Goal: Information Seeking & Learning: Learn about a topic

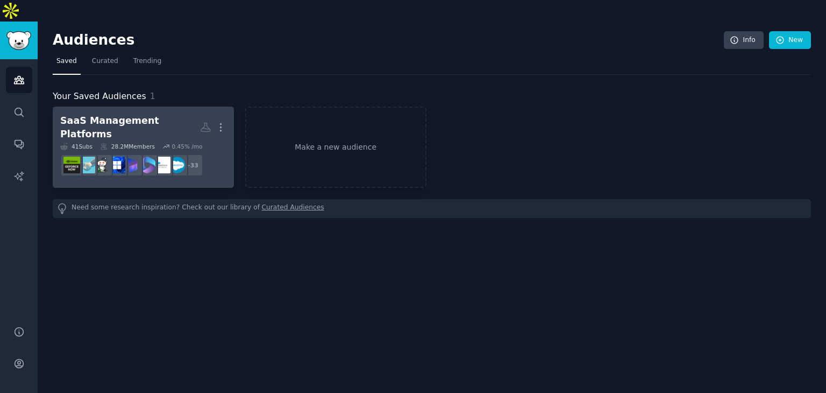
click at [154, 114] on div "SaaS Management Platforms" at bounding box center [130, 127] width 140 height 26
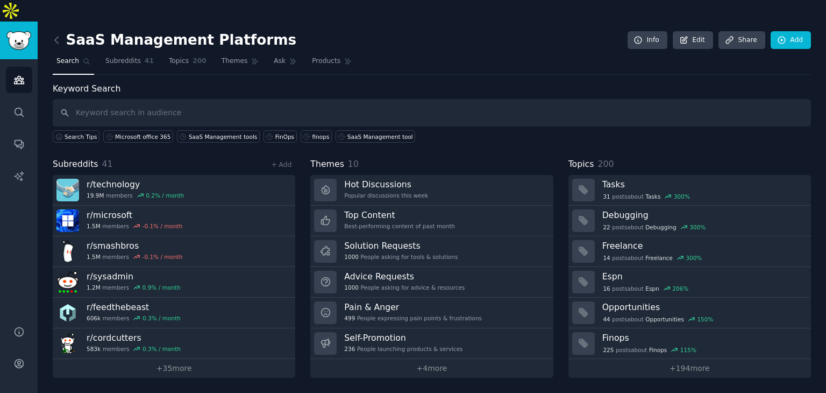
click at [429, 99] on input "text" at bounding box center [432, 112] width 759 height 27
click at [182, 53] on link "Topics 200" at bounding box center [187, 64] width 45 height 22
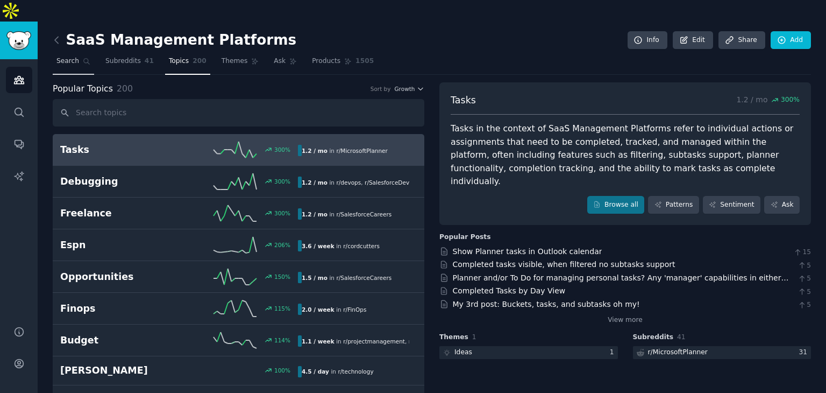
click at [68, 56] on span "Search" at bounding box center [67, 61] width 23 height 10
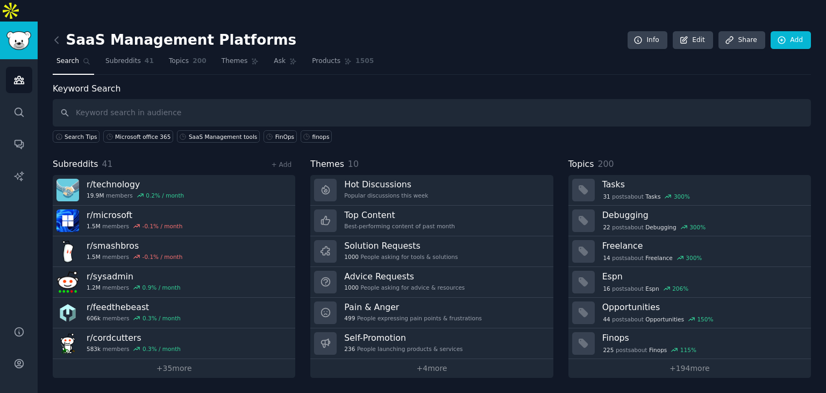
click at [173, 99] on input "text" at bounding box center [432, 112] width 759 height 27
click at [239, 99] on input "text" at bounding box center [432, 112] width 759 height 27
type input "ServiceNow"
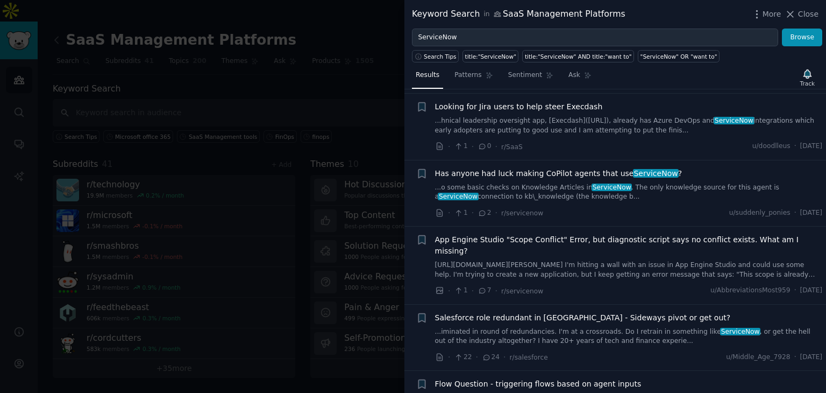
scroll to position [968, 0]
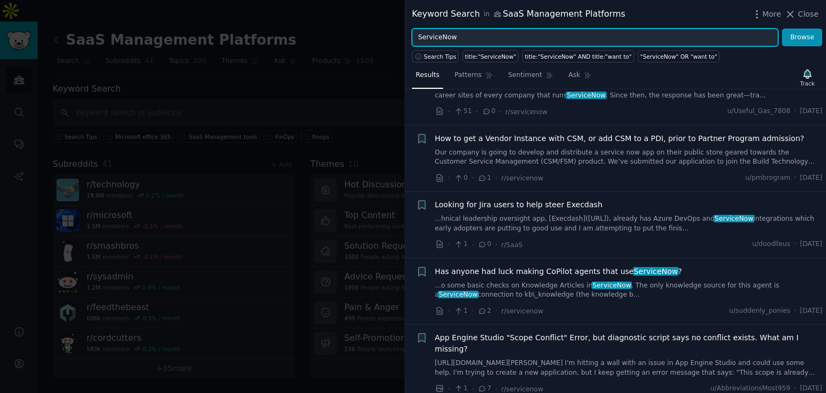
click at [566, 41] on input "ServiceNow" at bounding box center [595, 38] width 366 height 18
click at [782, 29] on button "Browse" at bounding box center [802, 38] width 40 height 18
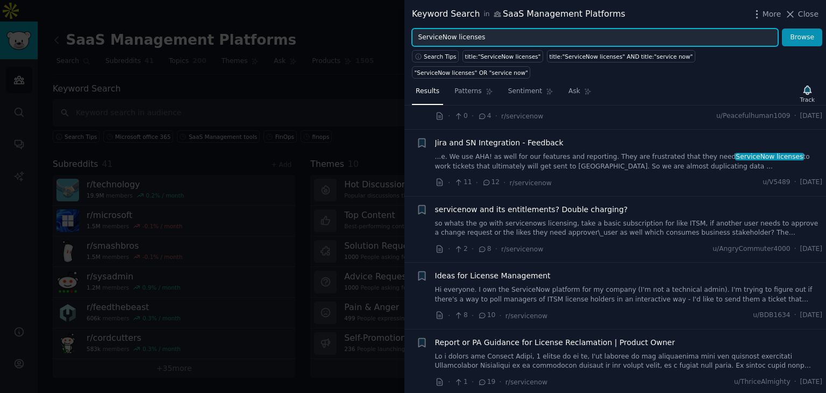
scroll to position [0, 0]
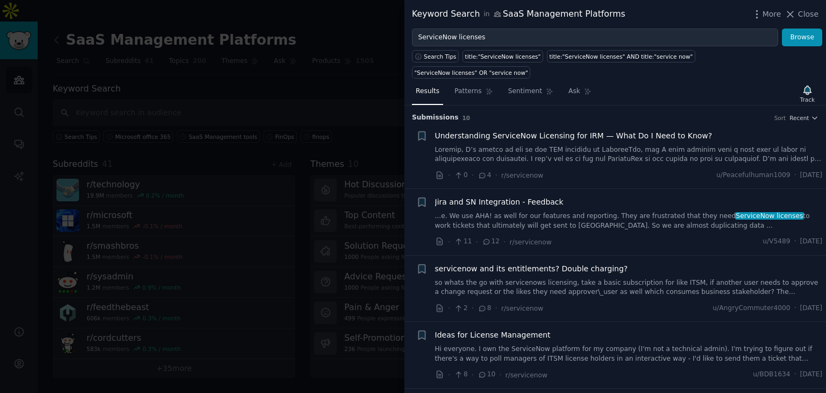
click at [589, 130] on span "Understanding ServiceNow Licensing for IRM — What Do I Need to Know?" at bounding box center [574, 135] width 278 height 11
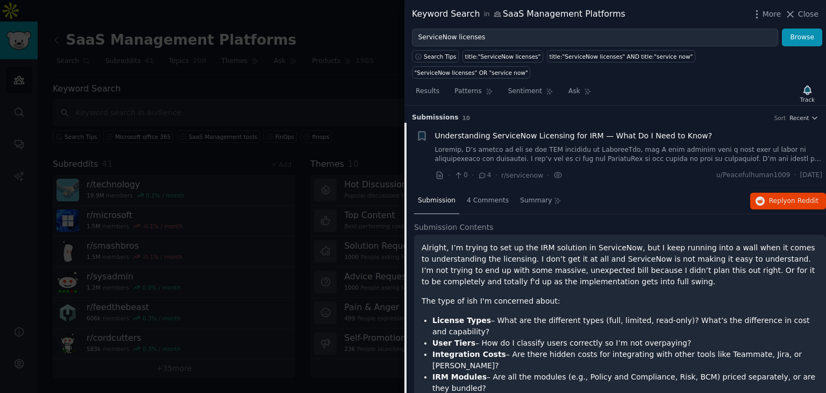
scroll to position [17, 0]
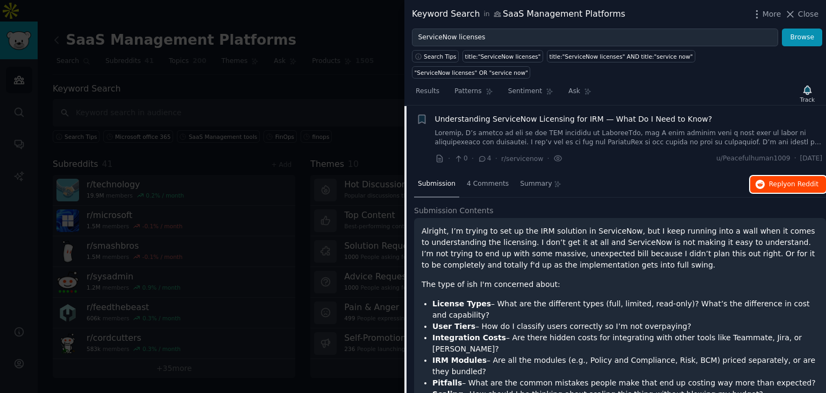
click at [781, 180] on span "Reply on Reddit" at bounding box center [794, 185] width 50 height 10
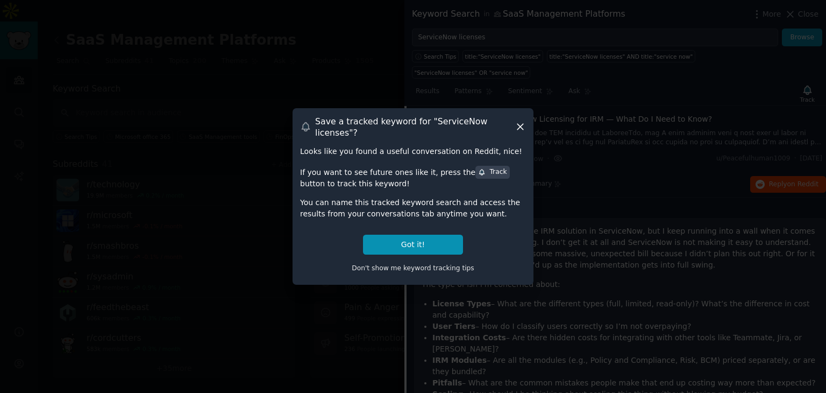
click at [519, 121] on div "Save a tracked keyword for " ServiceNow licenses "? Looks like you found a usef…" at bounding box center [413, 196] width 241 height 176
click at [418, 238] on button "Got it!" at bounding box center [413, 245] width 100 height 20
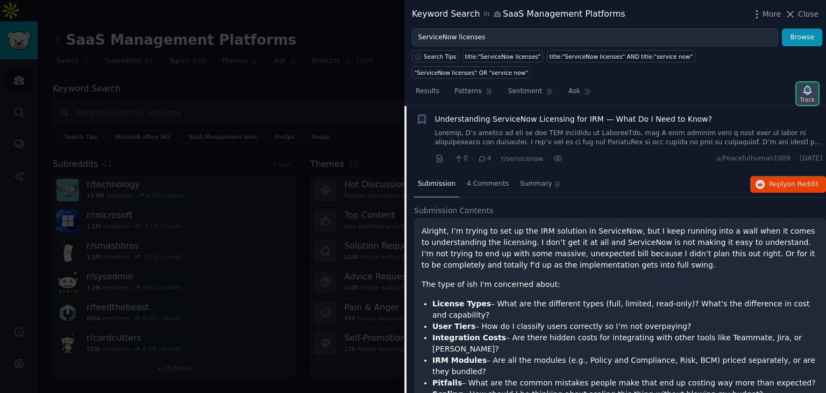
click at [816, 82] on div "Track" at bounding box center [808, 93] width 22 height 23
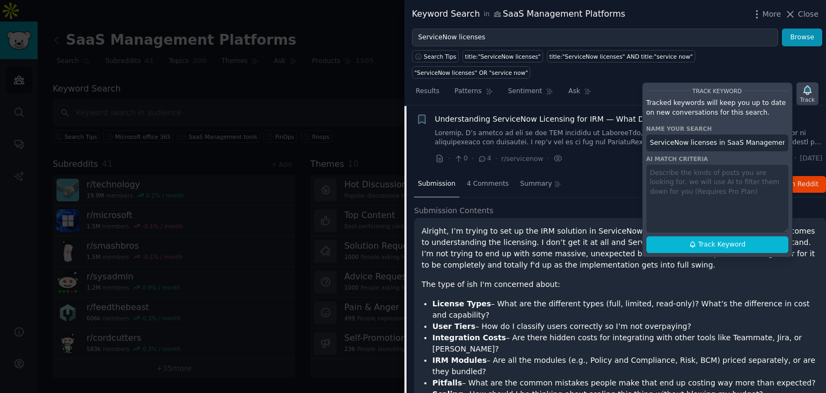
scroll to position [0, 16]
click at [816, 82] on div "Track" at bounding box center [808, 93] width 22 height 23
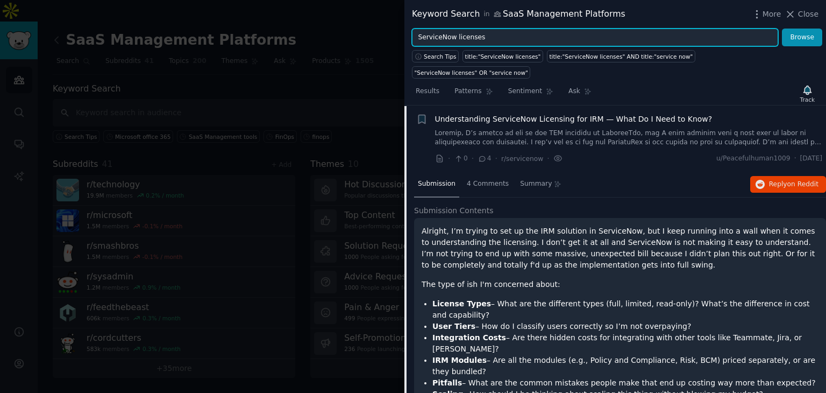
click at [490, 37] on input "ServiceNow licenses" at bounding box center [595, 38] width 366 height 18
type input "S"
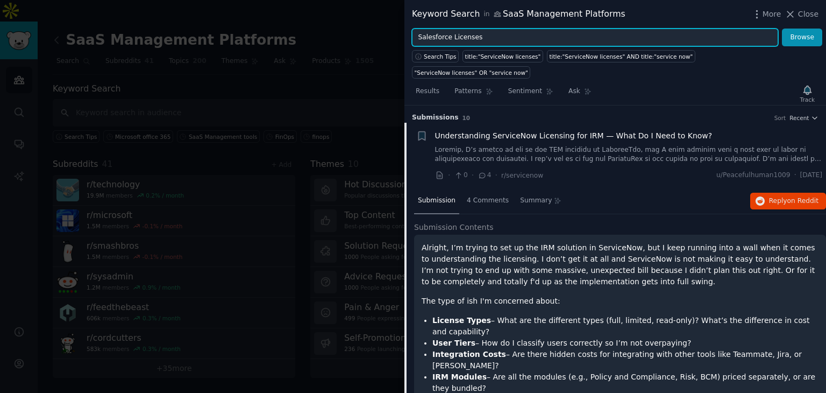
click at [782, 29] on button "Browse" at bounding box center [802, 38] width 40 height 18
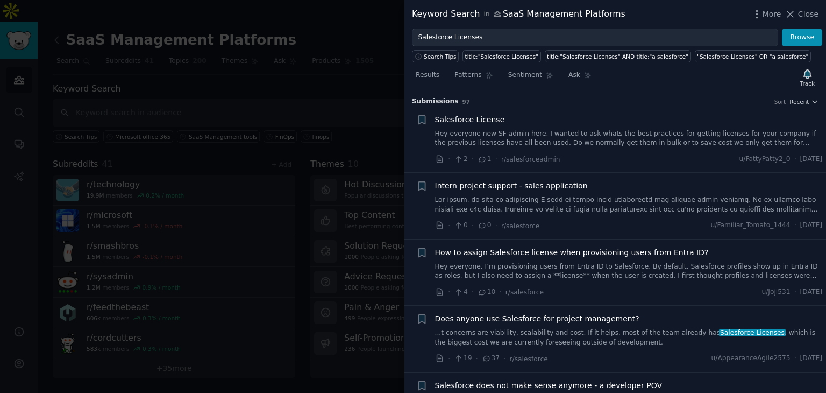
click at [498, 119] on div "Salesforce License" at bounding box center [629, 119] width 388 height 11
click at [468, 119] on span "Salesforce License" at bounding box center [470, 119] width 70 height 11
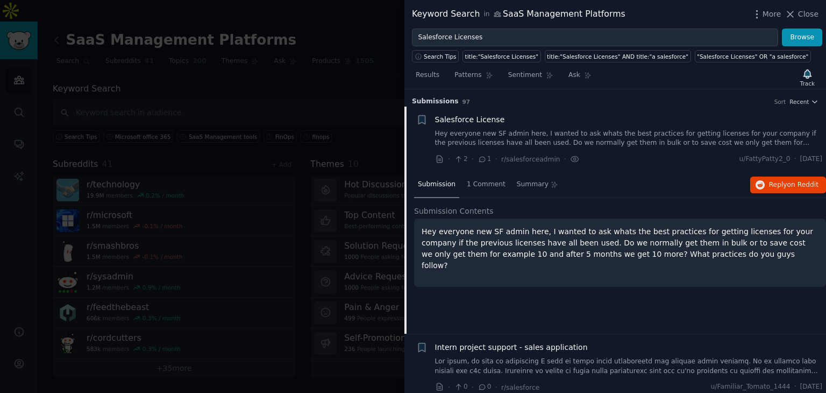
scroll to position [17, 0]
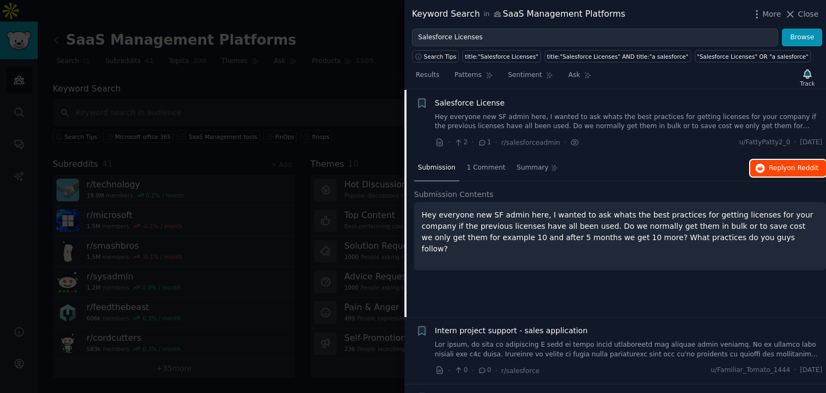
click at [781, 164] on span "Reply on Reddit" at bounding box center [794, 169] width 50 height 10
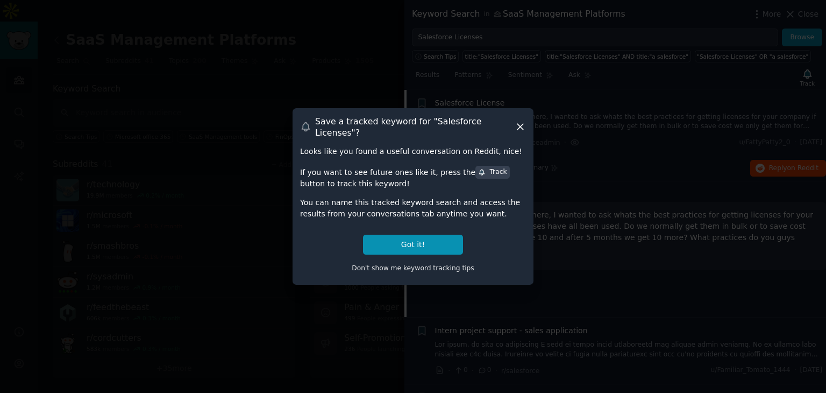
click at [520, 124] on icon at bounding box center [520, 126] width 11 height 11
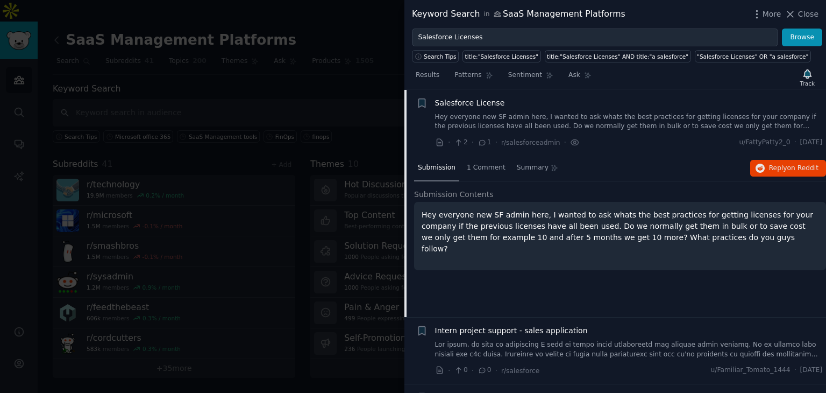
click at [600, 209] on p "Hey everyone new SF admin here, I wanted to ask whats the best practices for ge…" at bounding box center [620, 231] width 397 height 45
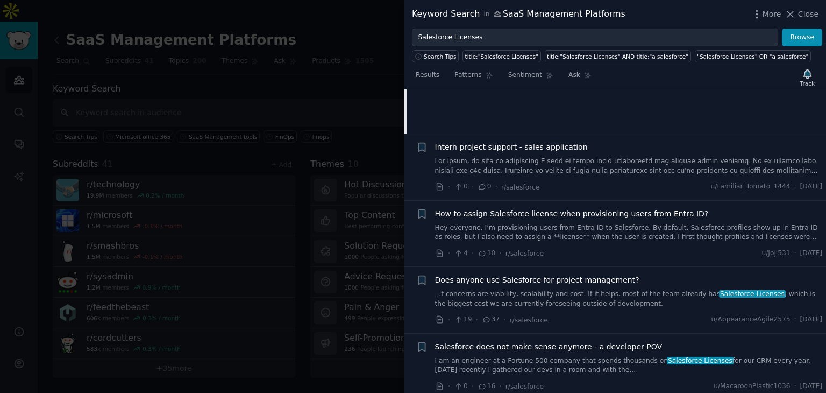
scroll to position [124, 0]
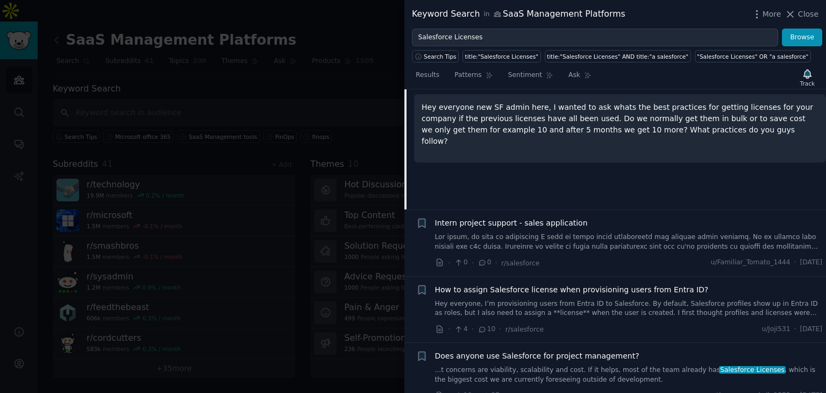
click at [504, 227] on span "Intern project support - sales application" at bounding box center [511, 222] width 153 height 11
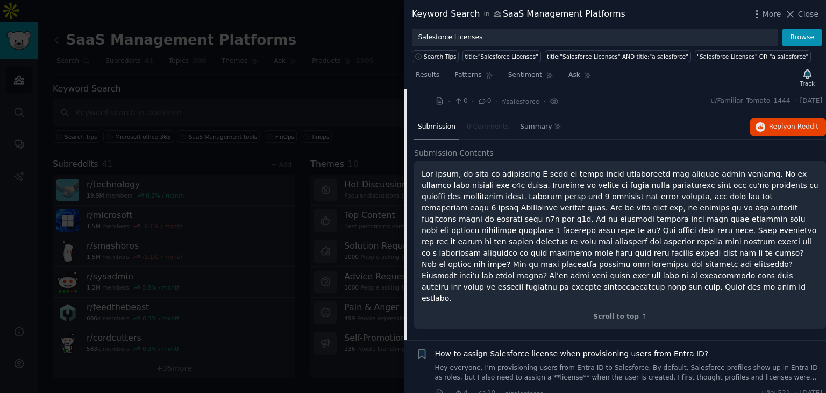
scroll to position [83, 0]
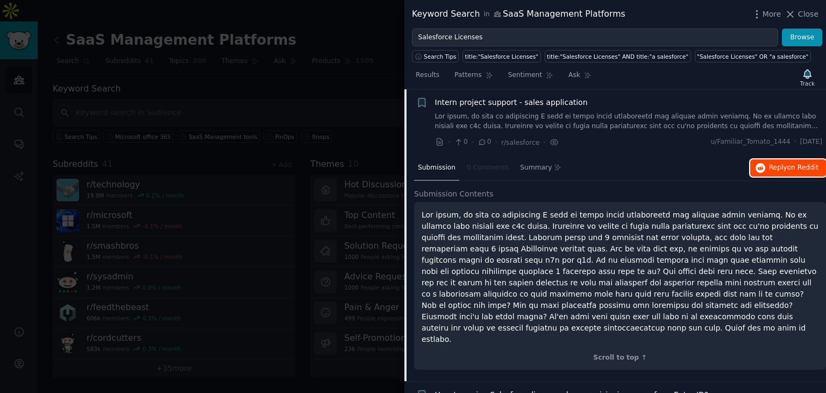
click at [782, 163] on span "Reply on Reddit" at bounding box center [794, 168] width 50 height 10
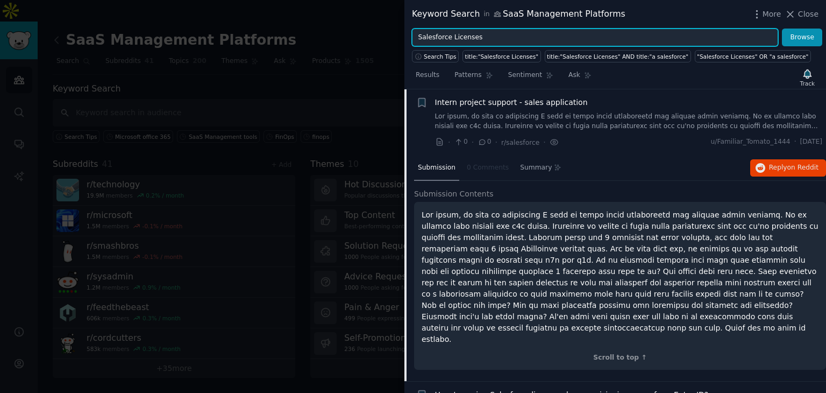
click at [578, 41] on input "Salesforce Licenses" at bounding box center [595, 38] width 366 height 18
type input "S"
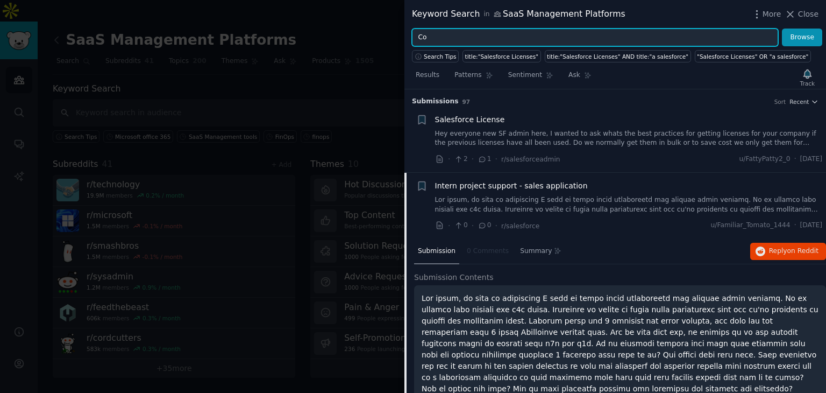
type input "C"
click at [782, 29] on button "Browse" at bounding box center [802, 38] width 40 height 18
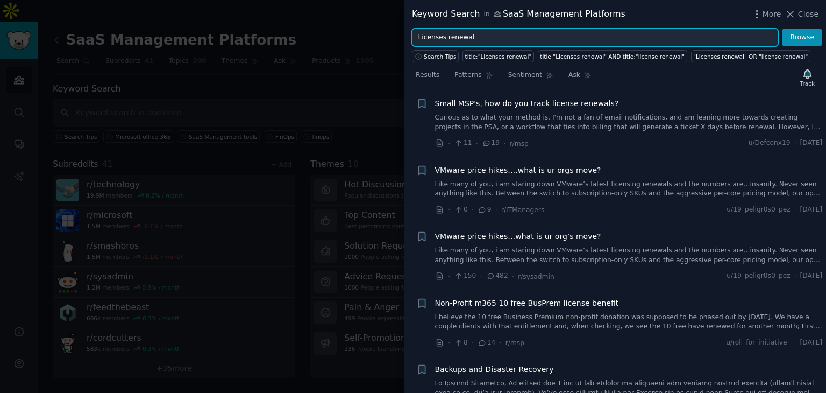
scroll to position [0, 0]
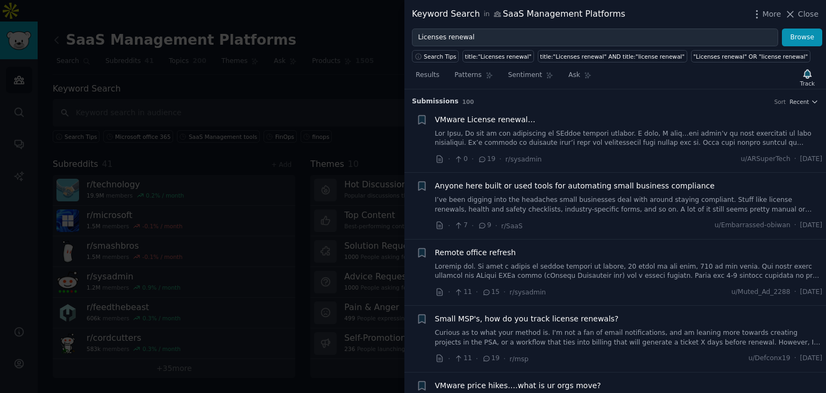
click at [585, 183] on span "Anyone here built or used tools for automating small business compliance" at bounding box center [575, 185] width 280 height 11
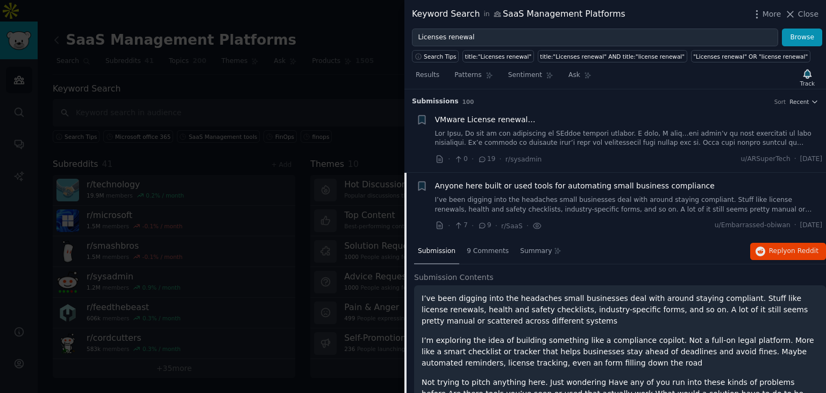
scroll to position [83, 0]
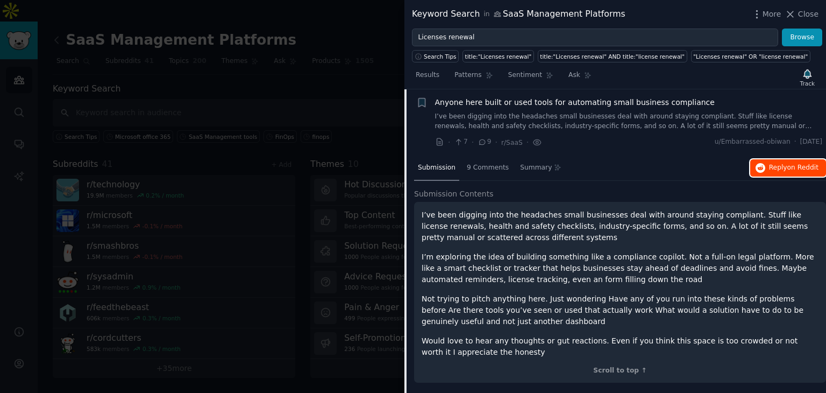
click at [797, 165] on span "on Reddit" at bounding box center [803, 168] width 31 height 8
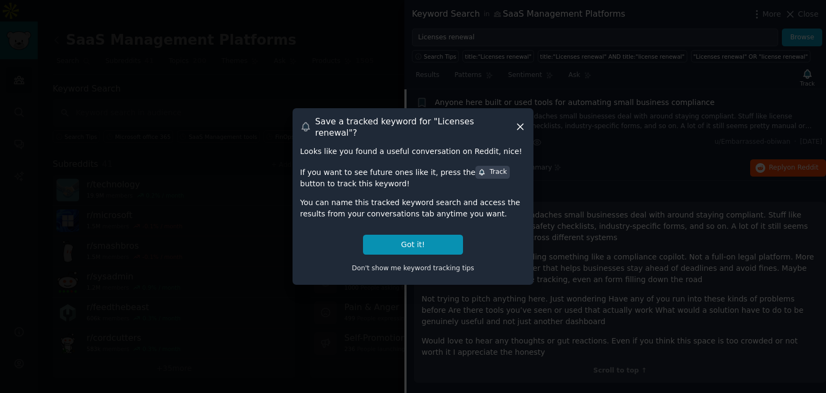
click at [524, 121] on icon at bounding box center [520, 126] width 11 height 11
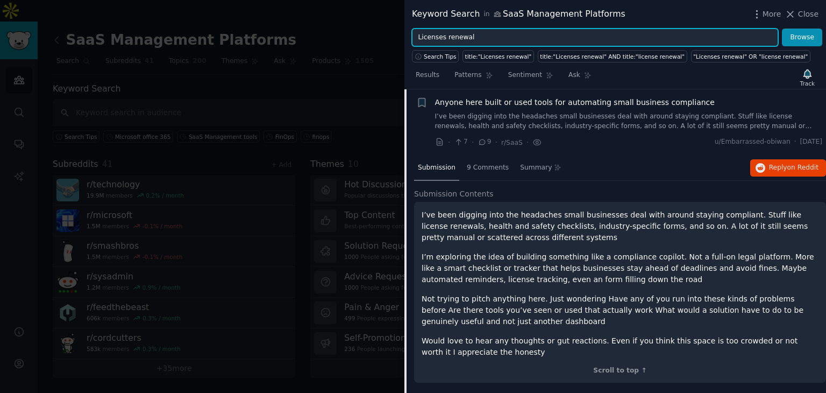
click at [549, 37] on input "Licenses renewal" at bounding box center [595, 38] width 366 height 18
type input "L"
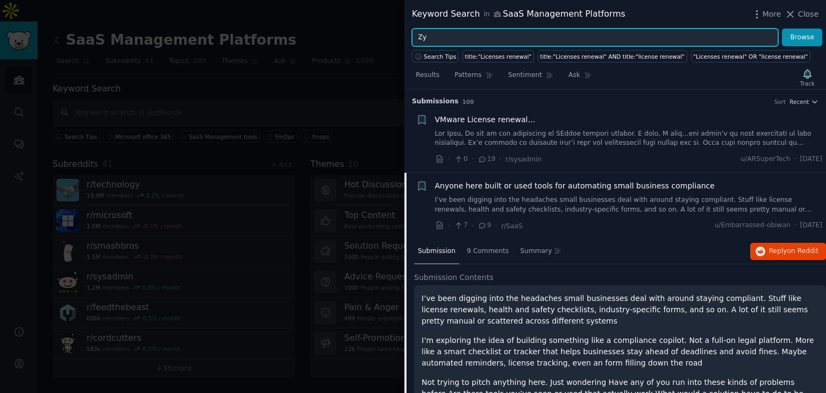
type input "Z"
click at [782, 29] on button "Browse" at bounding box center [802, 38] width 40 height 18
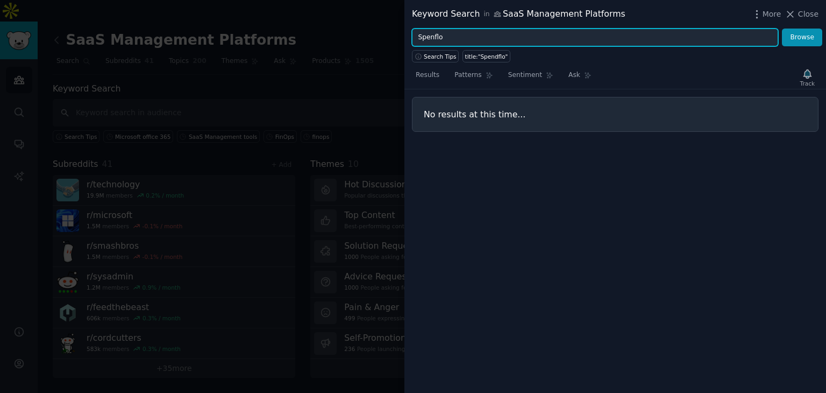
click at [782, 29] on button "Browse" at bounding box center [802, 38] width 40 height 18
type input "S"
click at [782, 29] on button "Browse" at bounding box center [802, 38] width 40 height 18
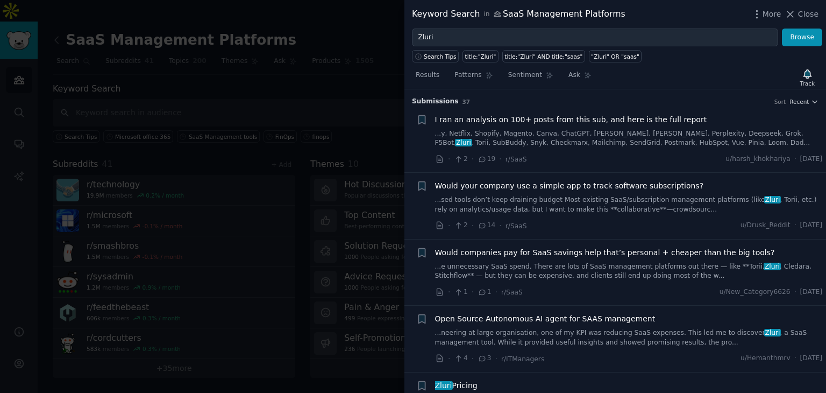
click at [551, 118] on span "I ran an analysis on 100+ posts from this sub, and here is the full report" at bounding box center [571, 119] width 272 height 11
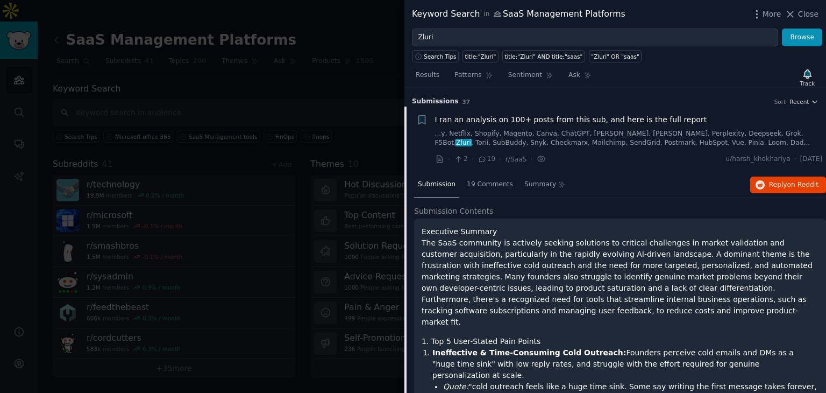
scroll to position [17, 0]
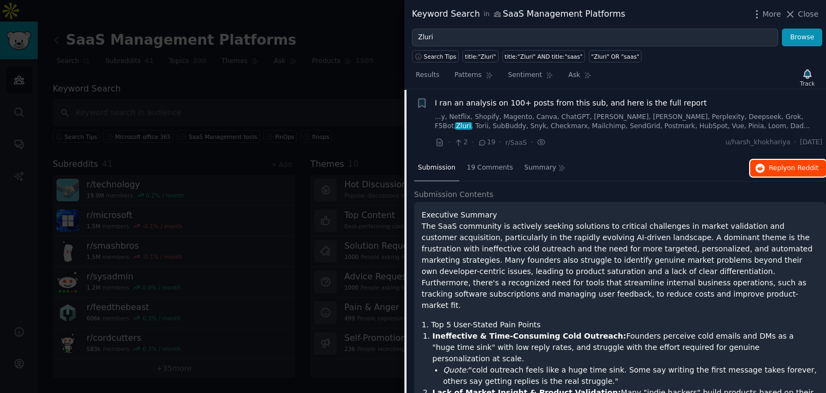
click at [793, 167] on span "on Reddit" at bounding box center [803, 168] width 31 height 8
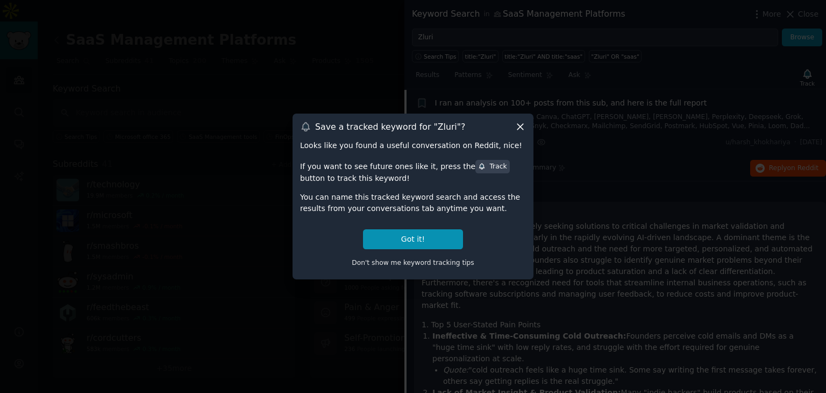
click at [519, 125] on icon at bounding box center [521, 127] width 6 height 6
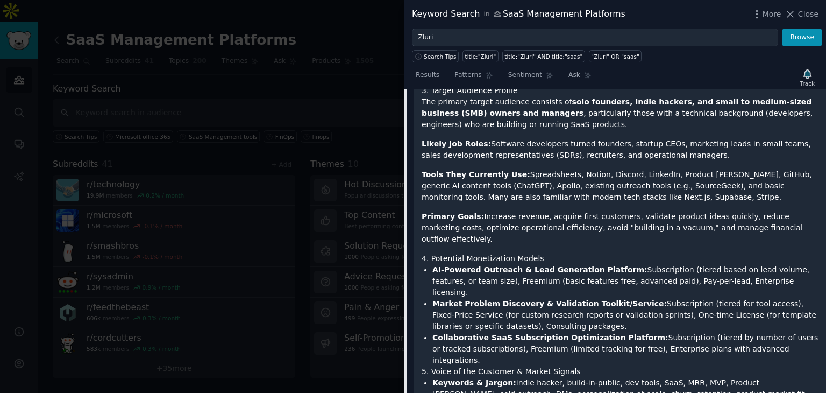
scroll to position [1362, 0]
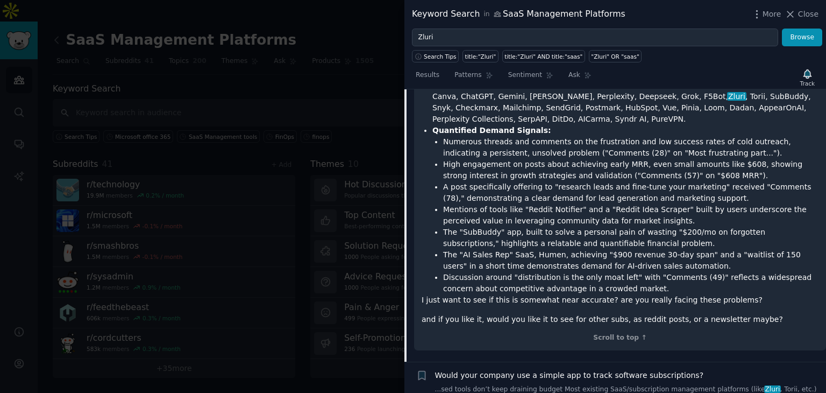
click at [616, 370] on span "Would your company use a simple app to track software subscriptions?" at bounding box center [569, 375] width 269 height 11
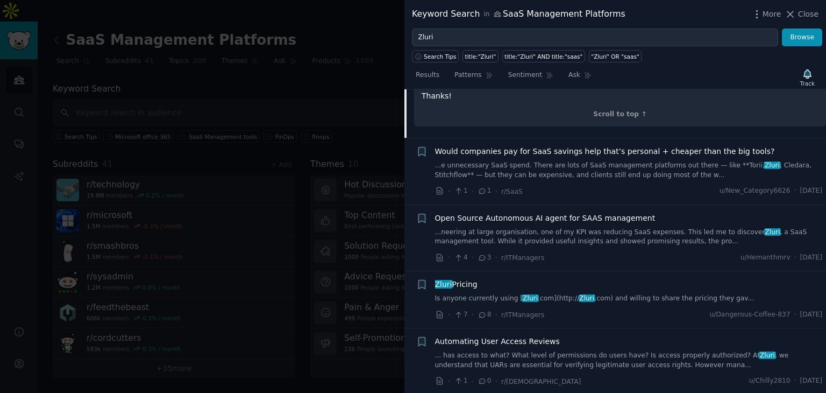
scroll to position [299, 0]
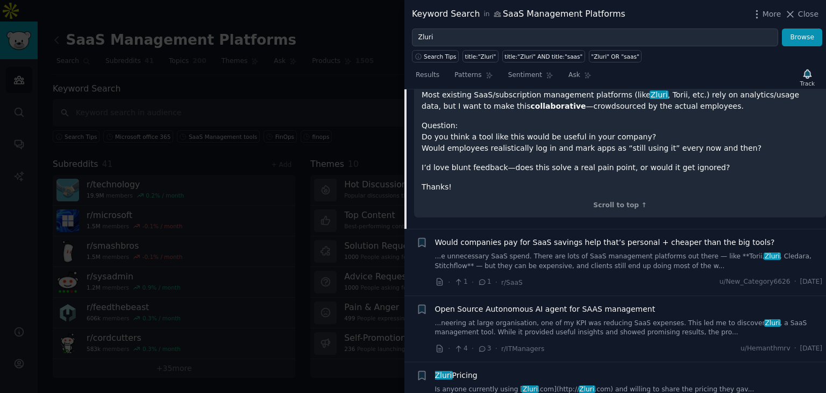
click at [568, 239] on span "Would companies pay for SaaS savings help that’s personal + cheaper than the bi…" at bounding box center [605, 242] width 340 height 11
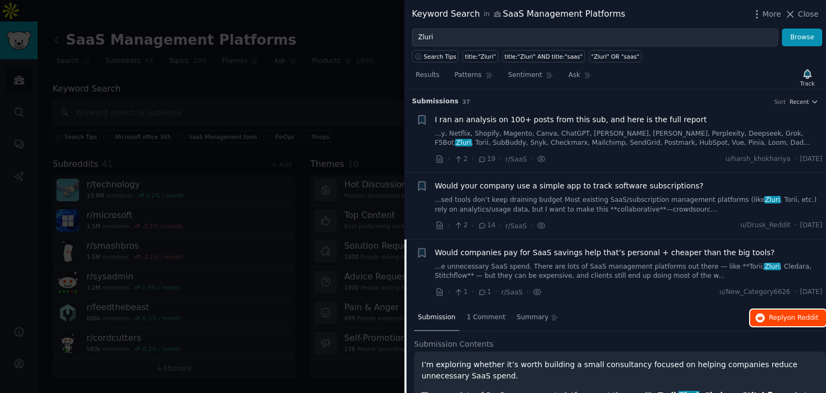
click at [784, 319] on span "Reply on Reddit" at bounding box center [794, 318] width 50 height 10
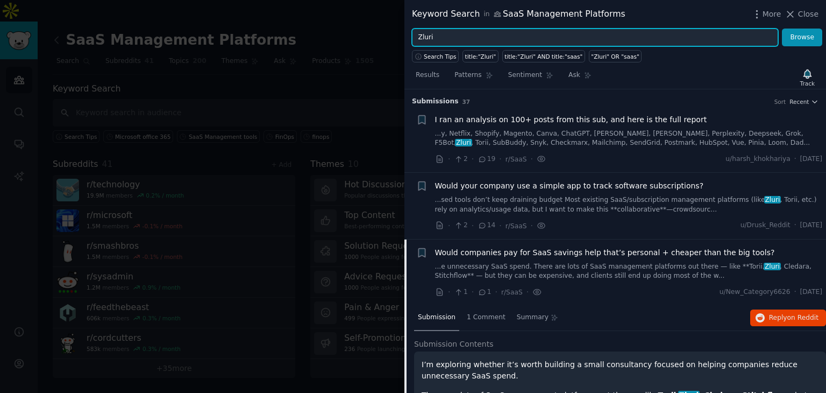
click at [614, 34] on input "Zluri" at bounding box center [595, 38] width 366 height 18
type input "Z"
click at [782, 29] on button "Browse" at bounding box center [802, 38] width 40 height 18
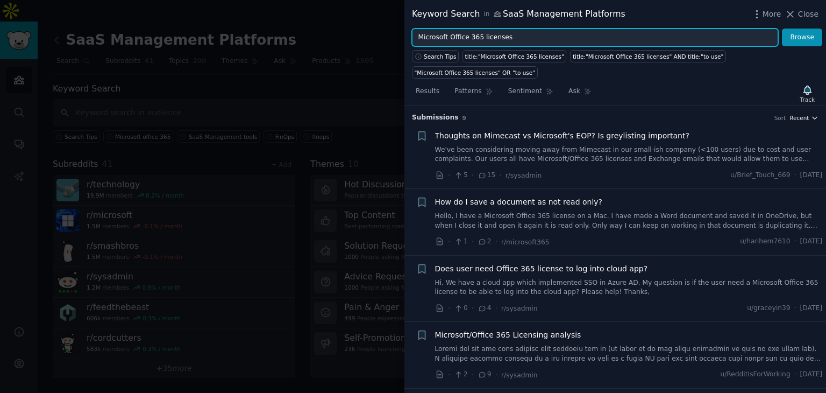
click at [813, 114] on icon "button" at bounding box center [815, 118] width 8 height 8
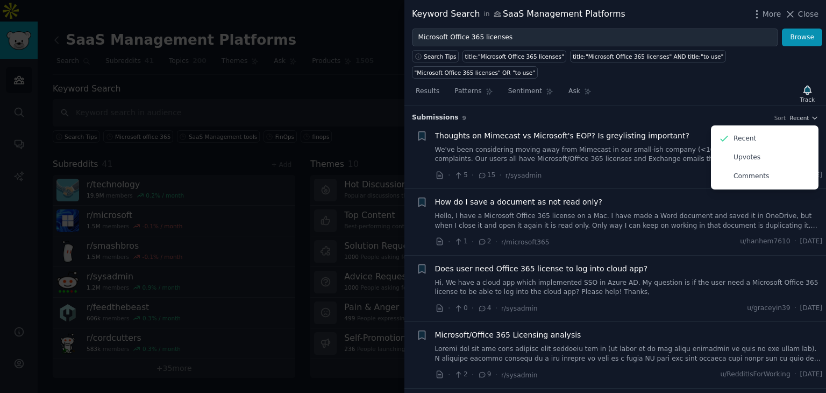
click at [705, 82] on div "Results Patterns Sentiment Ask Track" at bounding box center [616, 93] width 422 height 23
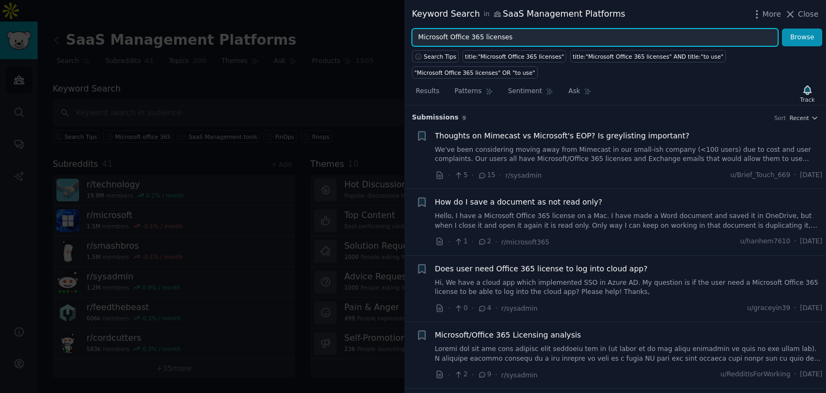
click at [566, 37] on input "Microsoft Office 365 licenses" at bounding box center [595, 38] width 366 height 18
click at [782, 29] on button "Browse" at bounding box center [802, 38] width 40 height 18
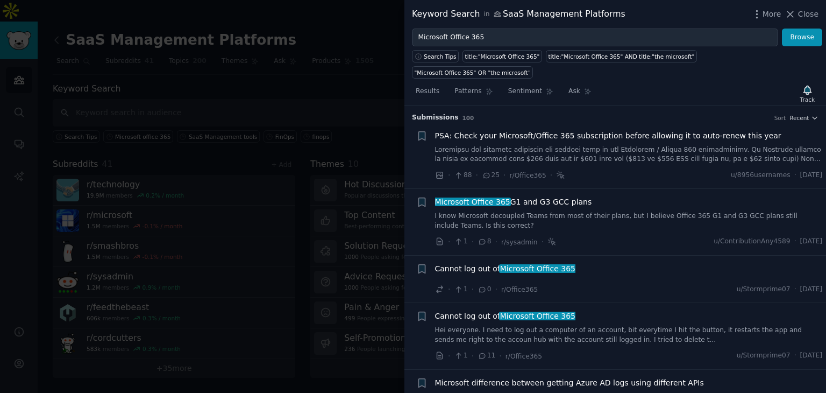
click at [567, 130] on span "PSA: Check your Microsoft/Office 365 subscription before allowing it to auto-re…" at bounding box center [608, 135] width 347 height 11
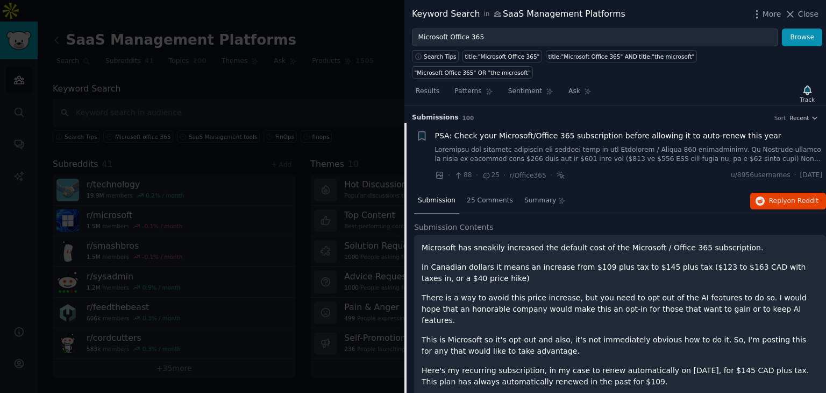
scroll to position [17, 0]
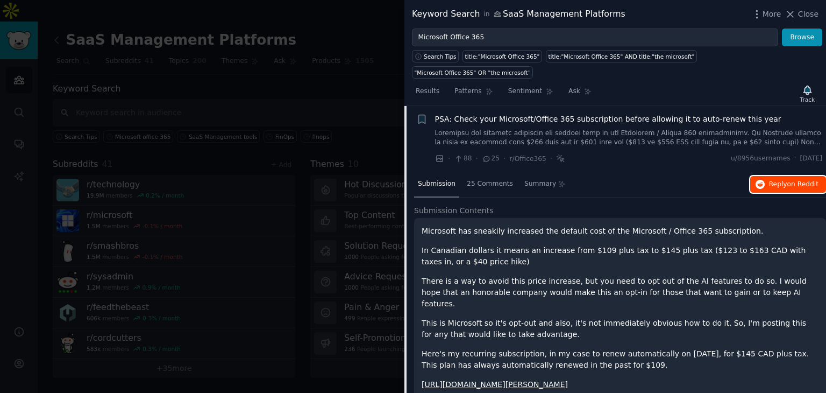
click at [782, 180] on span "Reply on Reddit" at bounding box center [794, 185] width 50 height 10
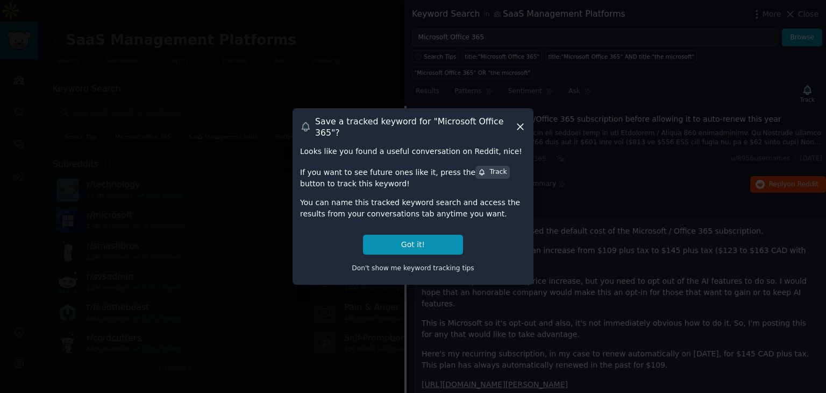
click at [521, 125] on icon at bounding box center [520, 126] width 11 height 11
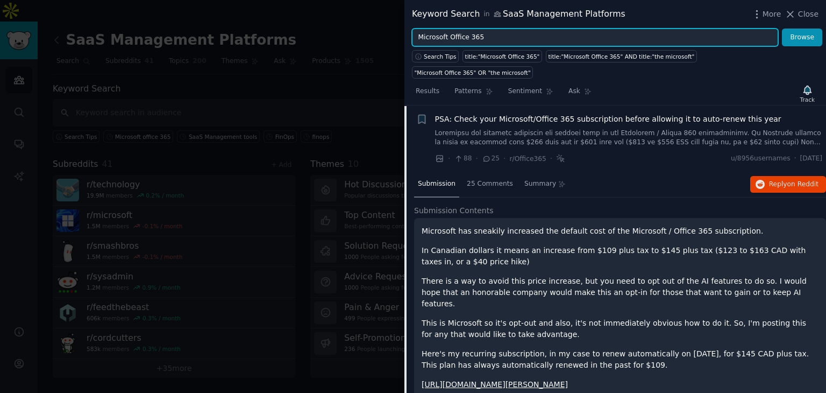
click at [494, 36] on input "Microsoft Office 365" at bounding box center [595, 38] width 366 height 18
type input "M365"
click at [782, 29] on button "Browse" at bounding box center [802, 38] width 40 height 18
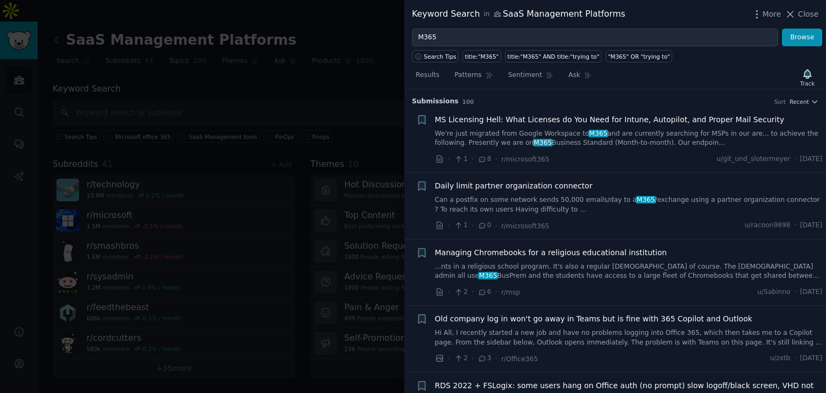
click at [546, 116] on span "MS Licensing Hell: What Licenses do You Need for Intune, Autopilot, and Proper …" at bounding box center [610, 119] width 350 height 11
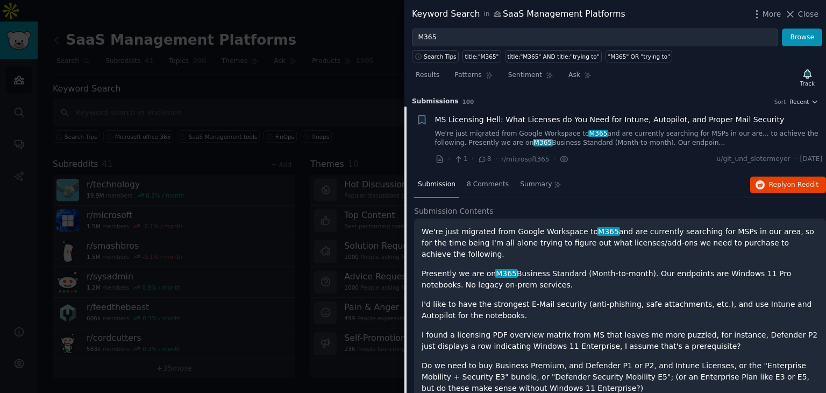
scroll to position [17, 0]
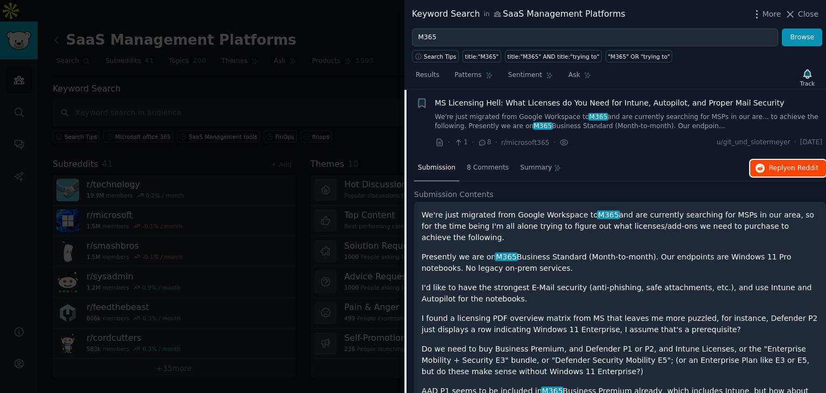
click at [782, 168] on span "Reply on Reddit" at bounding box center [794, 169] width 50 height 10
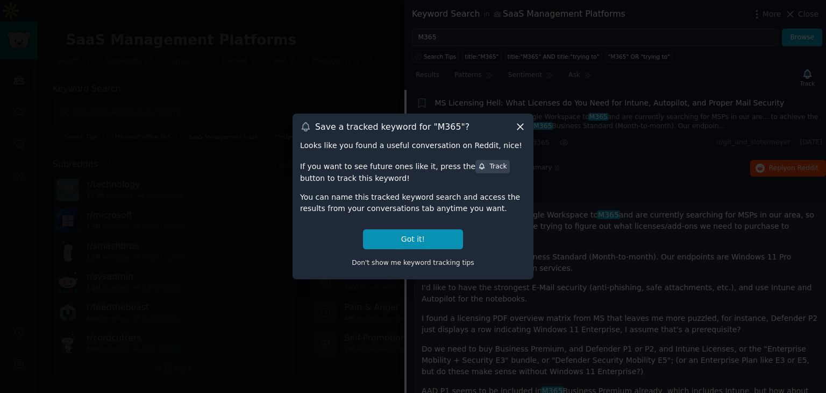
click at [522, 124] on icon at bounding box center [520, 126] width 11 height 11
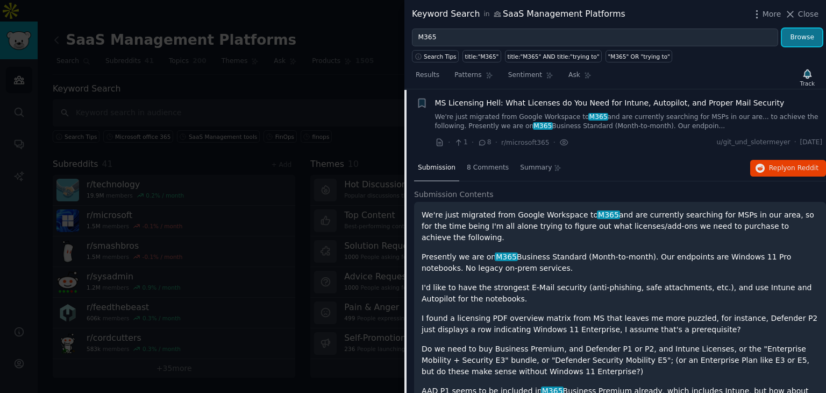
click at [806, 36] on button "Browse" at bounding box center [802, 38] width 40 height 18
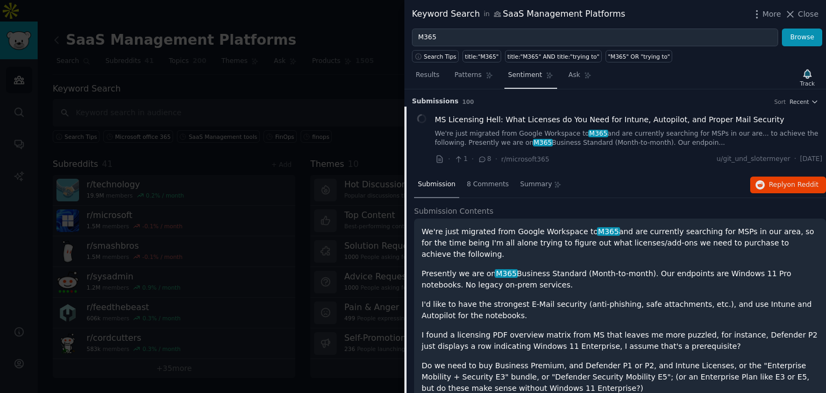
click at [508, 78] on span "Sentiment" at bounding box center [525, 75] width 34 height 10
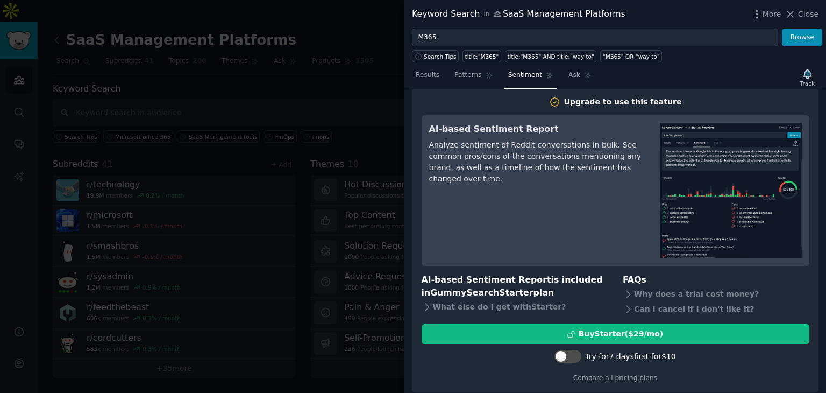
scroll to position [16, 0]
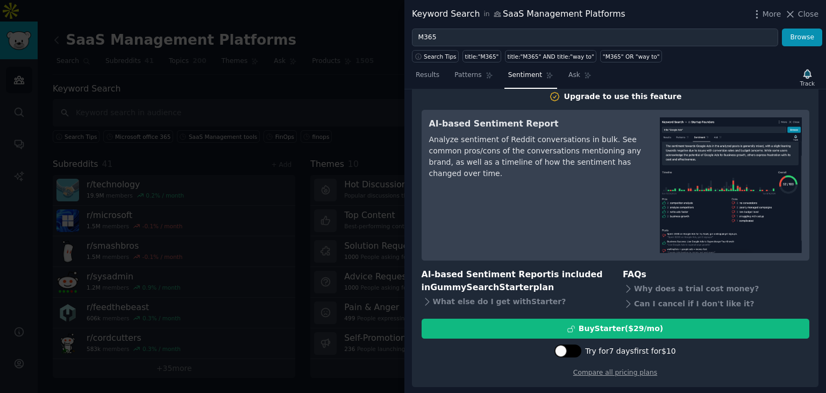
click at [582, 349] on div at bounding box center [568, 350] width 27 height 13
click at [578, 347] on div at bounding box center [574, 351] width 12 height 12
checkbox input "false"
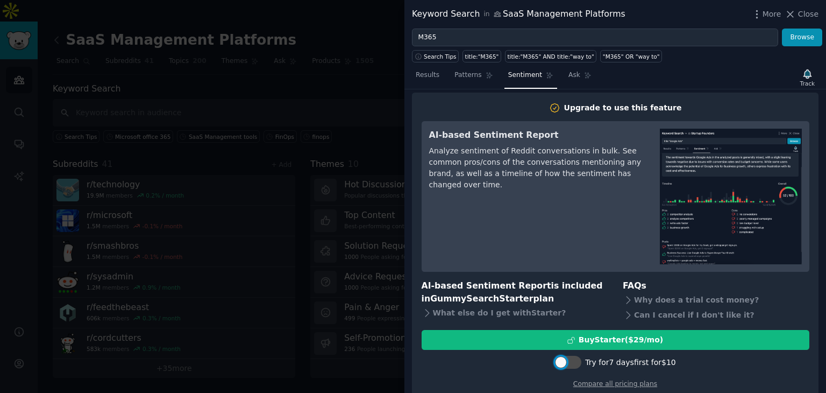
scroll to position [0, 0]
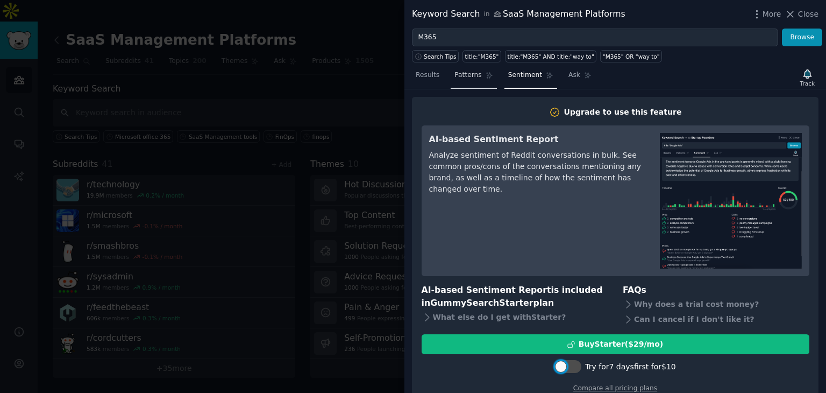
click at [464, 76] on span "Patterns" at bounding box center [468, 75] width 27 height 10
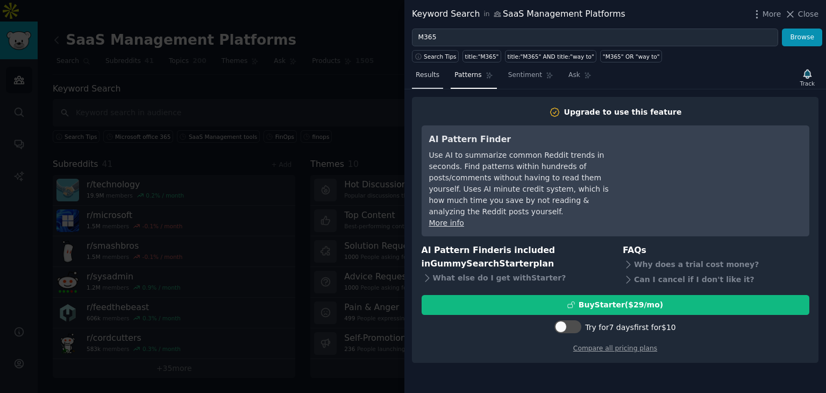
click at [437, 76] on span "Results" at bounding box center [428, 75] width 24 height 10
click at [424, 78] on span "Results" at bounding box center [428, 75] width 24 height 10
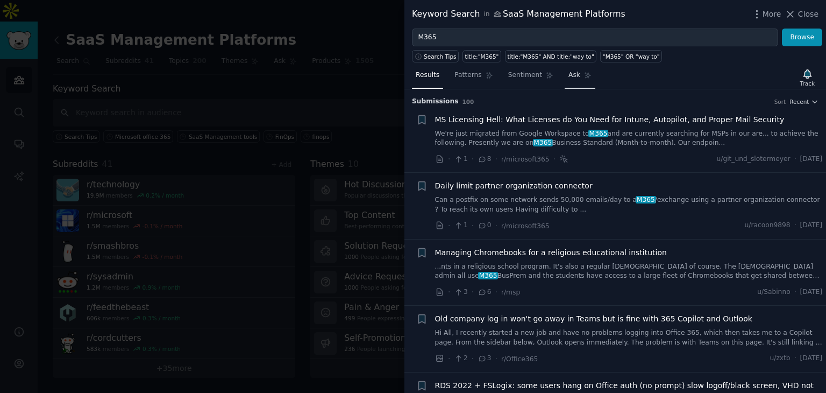
click at [570, 75] on link "Ask" at bounding box center [580, 78] width 31 height 22
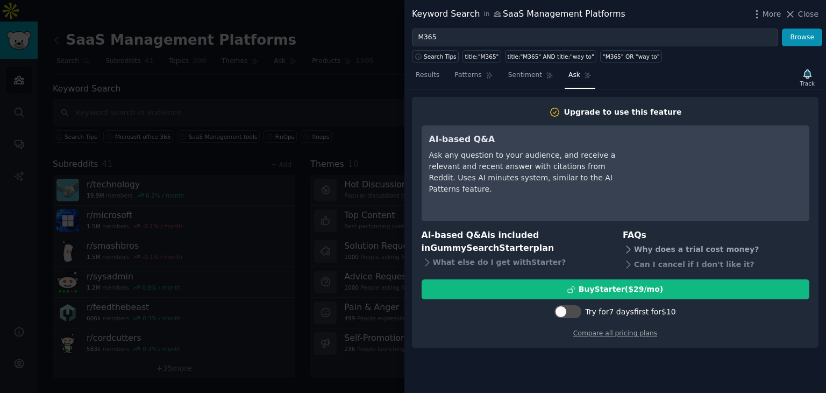
click at [684, 252] on div "Why does a trial cost money?" at bounding box center [716, 249] width 187 height 15
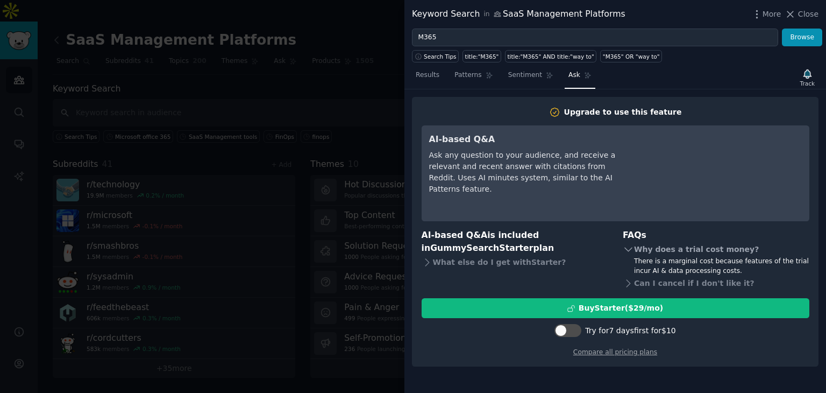
click at [689, 246] on div "Why does a trial cost money?" at bounding box center [716, 249] width 187 height 15
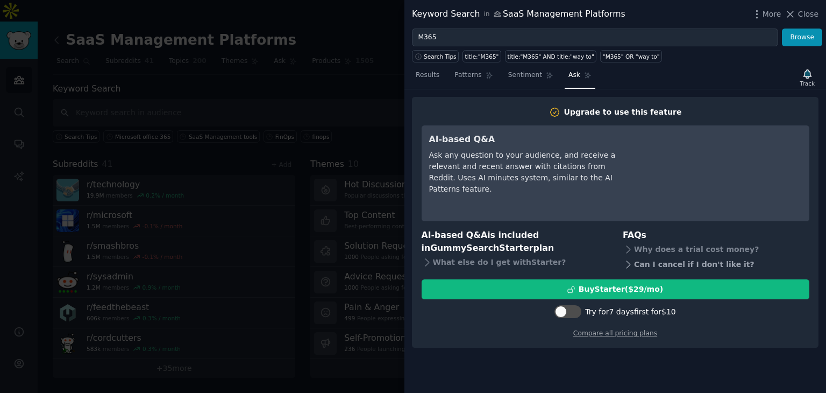
click at [684, 261] on div "Can I cancel if I don't like it?" at bounding box center [716, 264] width 187 height 15
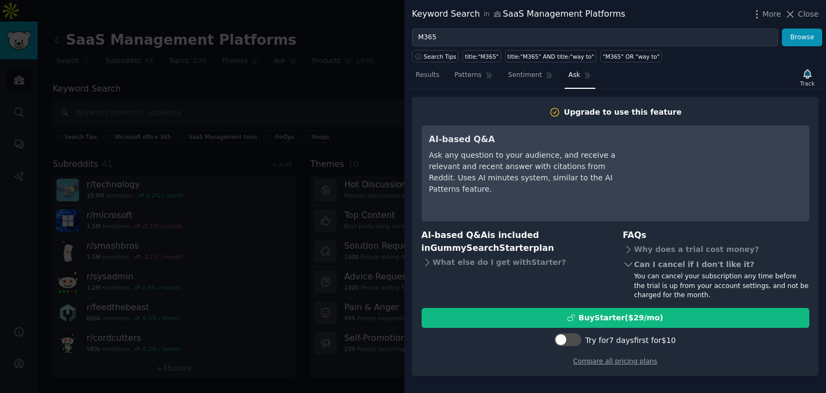
click at [698, 265] on div "Can I cancel if I don't like it?" at bounding box center [716, 264] width 187 height 15
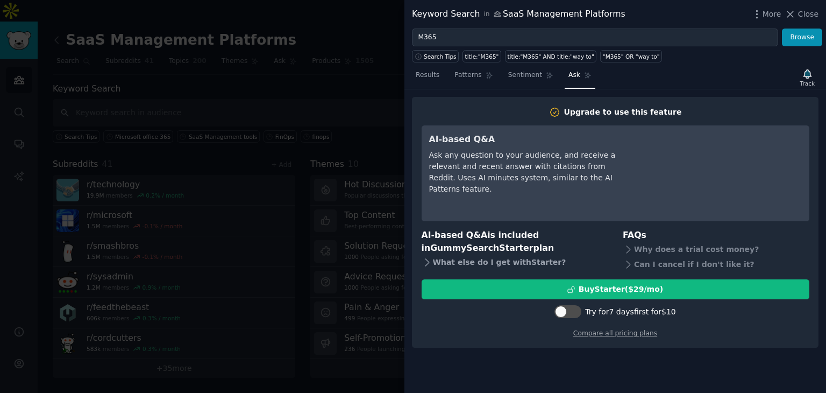
click at [507, 263] on div "What else do I get with Starter ?" at bounding box center [515, 262] width 187 height 15
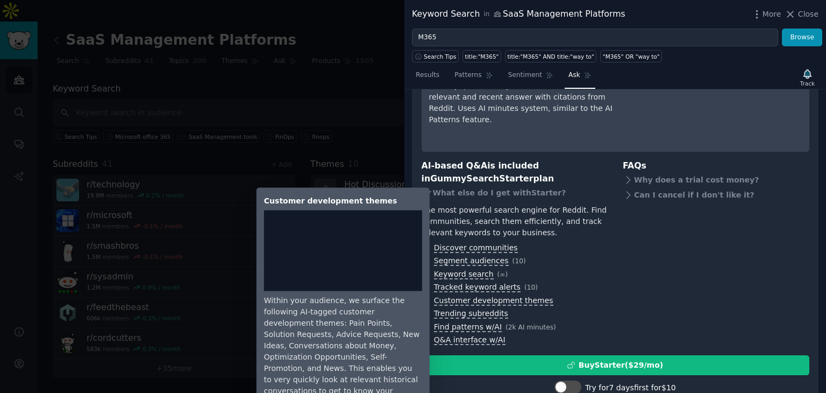
scroll to position [52, 0]
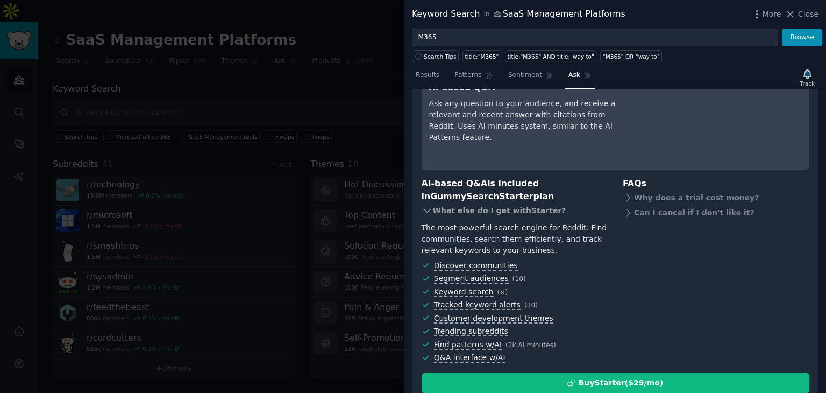
click at [501, 210] on div "What else do I get with Starter ?" at bounding box center [515, 210] width 187 height 15
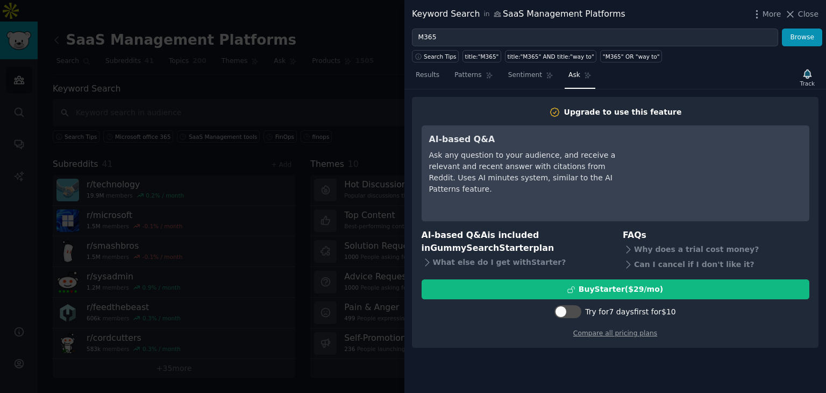
click at [307, 52] on div at bounding box center [413, 196] width 826 height 393
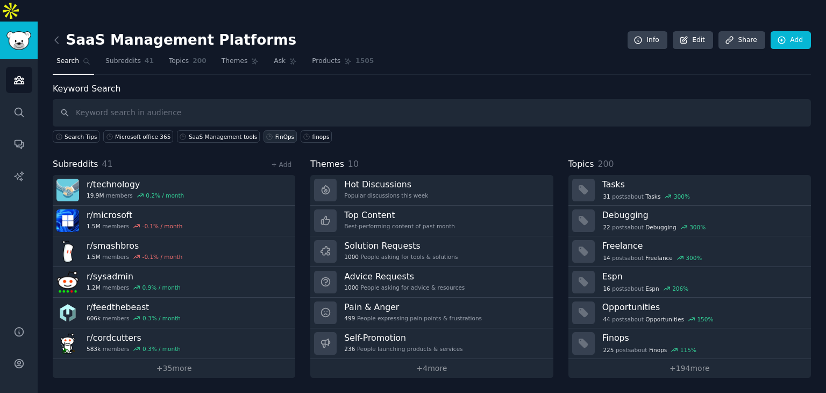
click at [275, 133] on div "FinOps" at bounding box center [284, 137] width 19 height 8
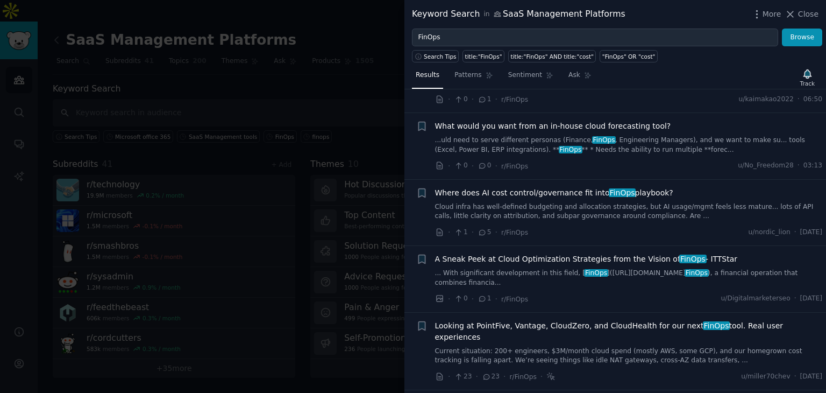
scroll to position [108, 0]
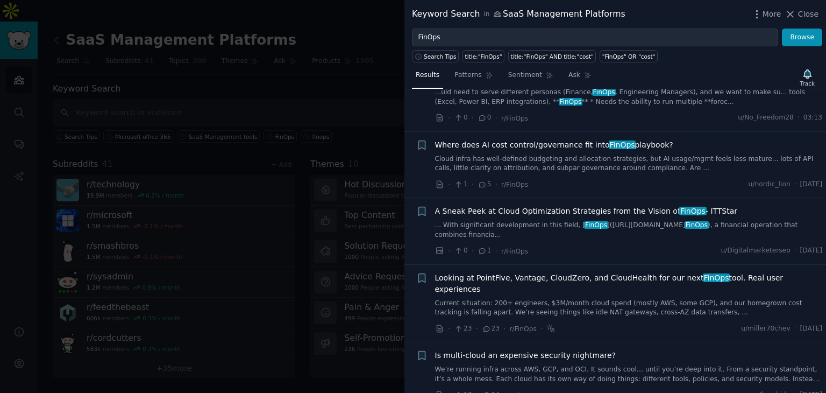
click at [540, 211] on span "A Sneak Peek at Cloud Optimization Strategies from the Vision of FinOps - ITTSt…" at bounding box center [586, 211] width 303 height 11
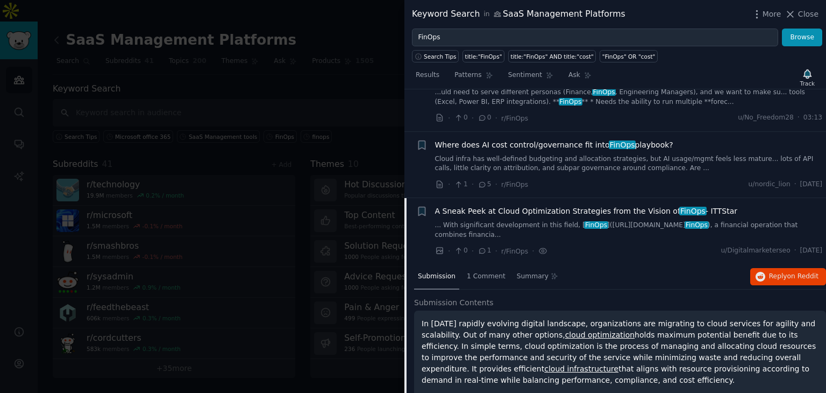
scroll to position [216, 0]
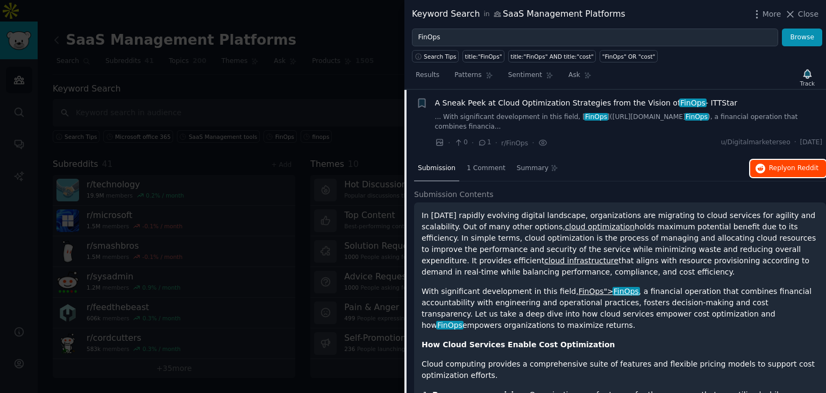
click at [791, 165] on span "on Reddit" at bounding box center [803, 168] width 31 height 8
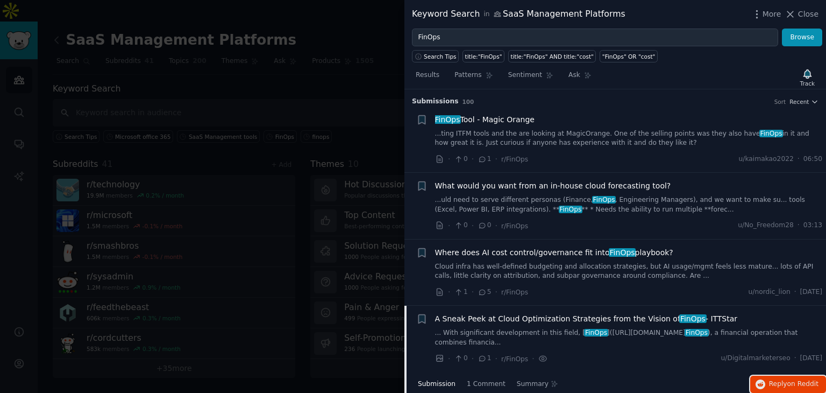
scroll to position [54, 0]
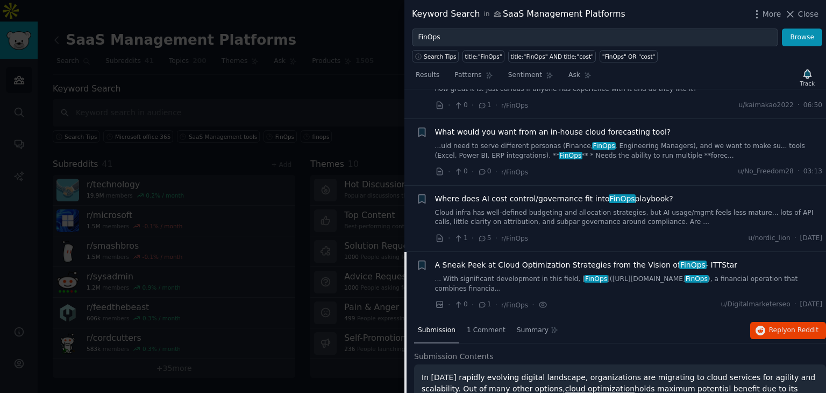
click at [491, 261] on span "A Sneak Peek at Cloud Optimization Strategies from the Vision of FinOps - ITTSt…" at bounding box center [586, 264] width 303 height 11
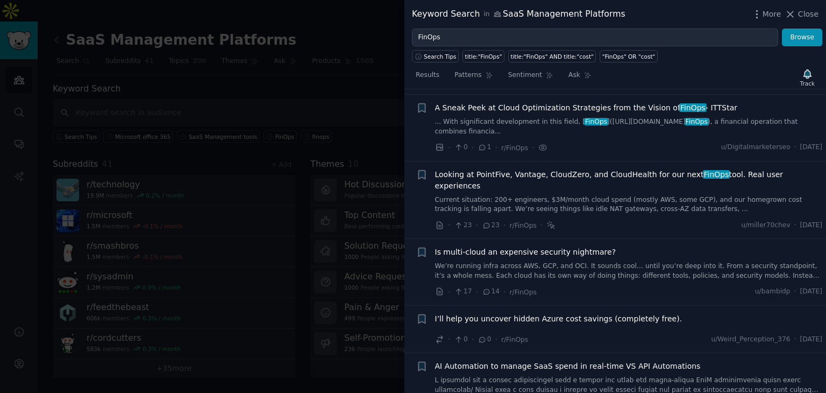
scroll to position [216, 0]
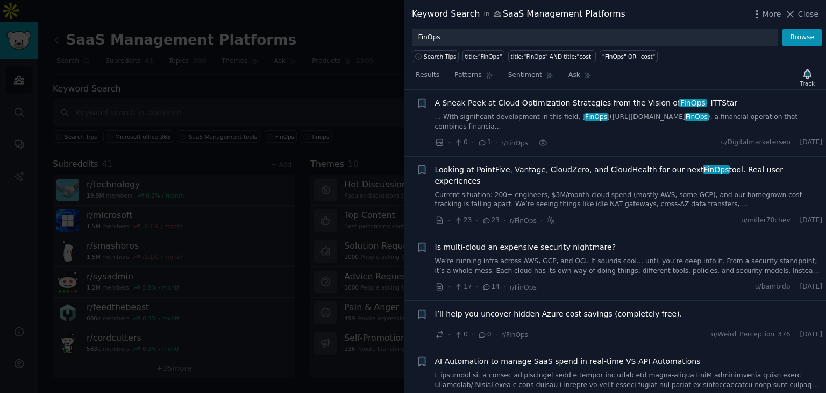
click at [657, 168] on span "Looking at PointFive, Vantage, CloudZero, and CloudHealth for our next FinOps t…" at bounding box center [629, 175] width 388 height 23
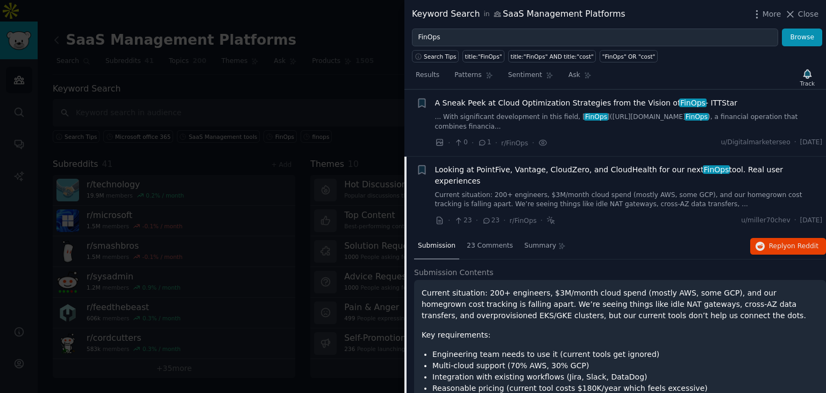
scroll to position [282, 0]
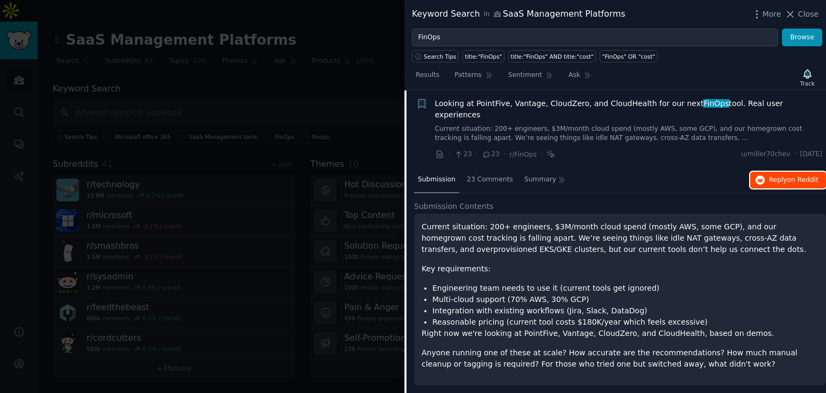
click at [780, 175] on span "Reply on Reddit" at bounding box center [794, 180] width 50 height 10
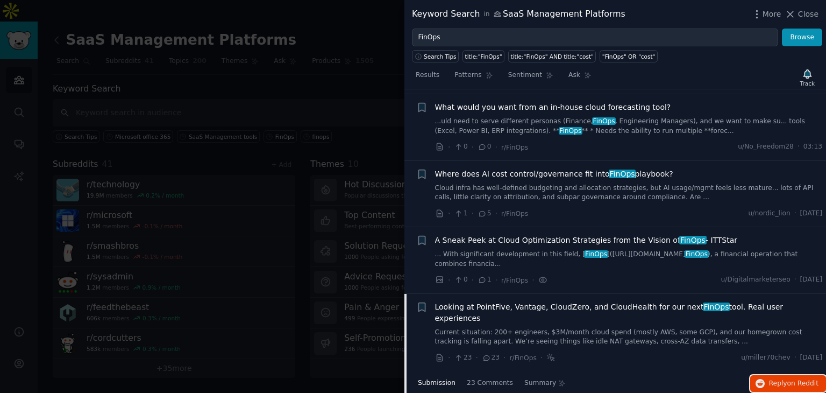
scroll to position [0, 0]
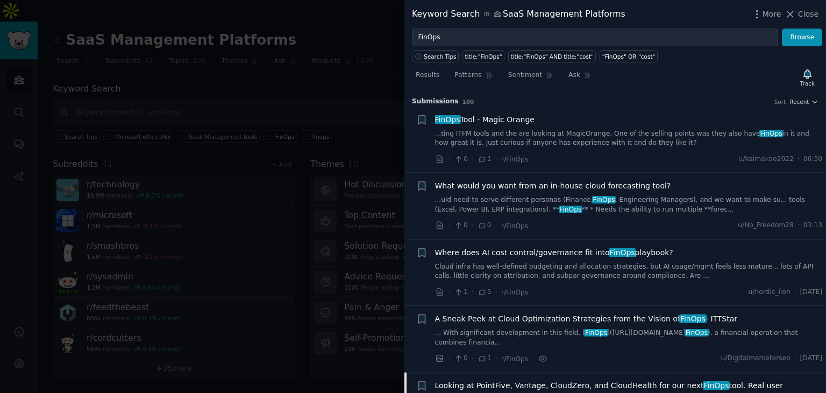
click at [547, 202] on link "...uld need to serve different personas (Finance, FinOps , Engineering Managers…" at bounding box center [629, 204] width 388 height 19
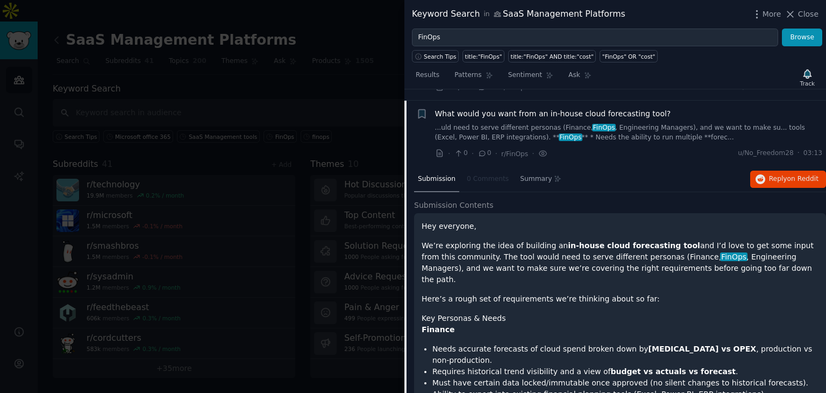
scroll to position [83, 0]
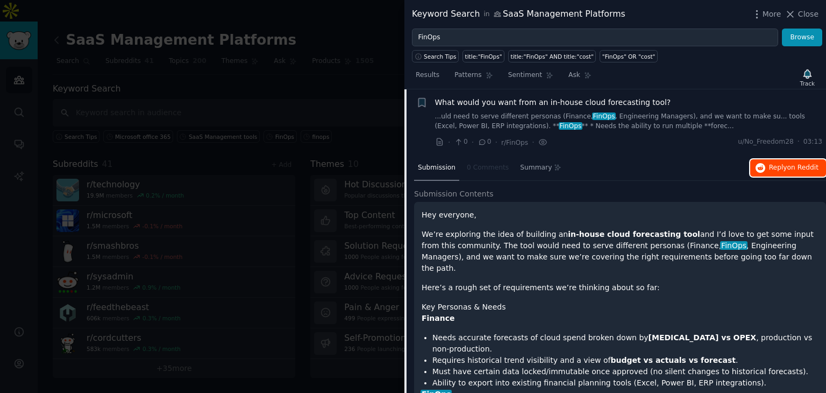
click at [775, 168] on span "Reply on Reddit" at bounding box center [794, 168] width 50 height 10
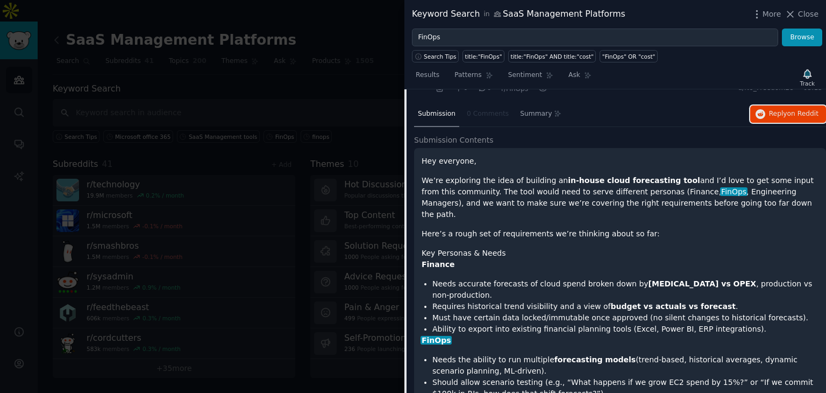
scroll to position [0, 0]
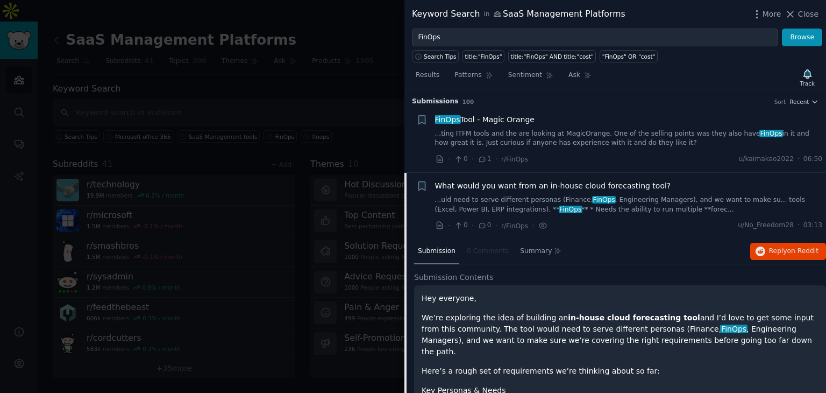
drag, startPoint x: 802, startPoint y: 11, endPoint x: 794, endPoint y: 19, distance: 11.4
click at [802, 11] on span "Close" at bounding box center [808, 14] width 20 height 11
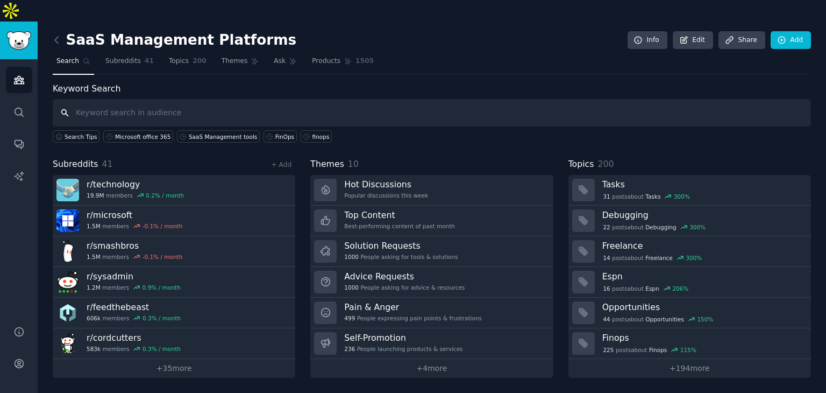
click at [241, 99] on input "text" at bounding box center [432, 112] width 759 height 27
type input "SaaS management platform"
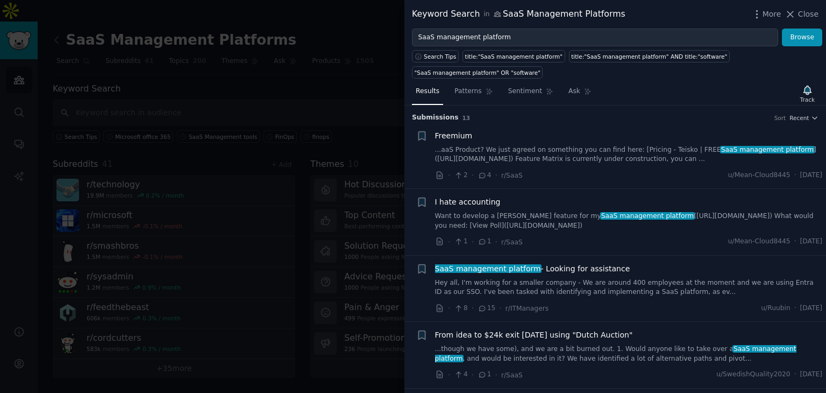
click at [588, 263] on span "SaaS management platform - Looking for assistance" at bounding box center [532, 268] width 195 height 11
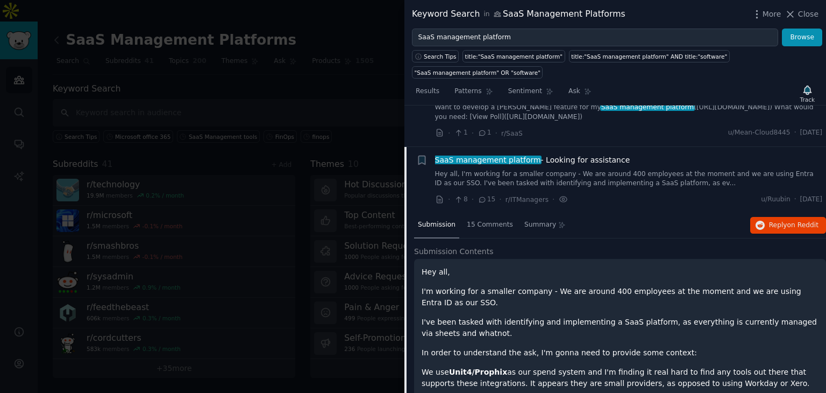
scroll to position [150, 0]
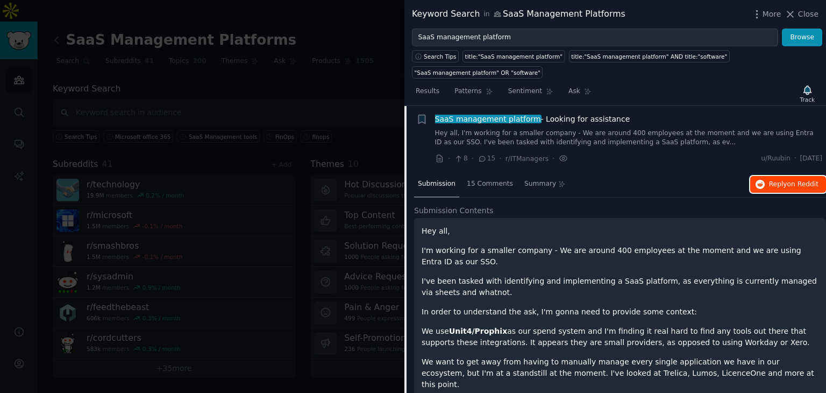
click at [781, 176] on button "Reply on Reddit" at bounding box center [789, 184] width 76 height 17
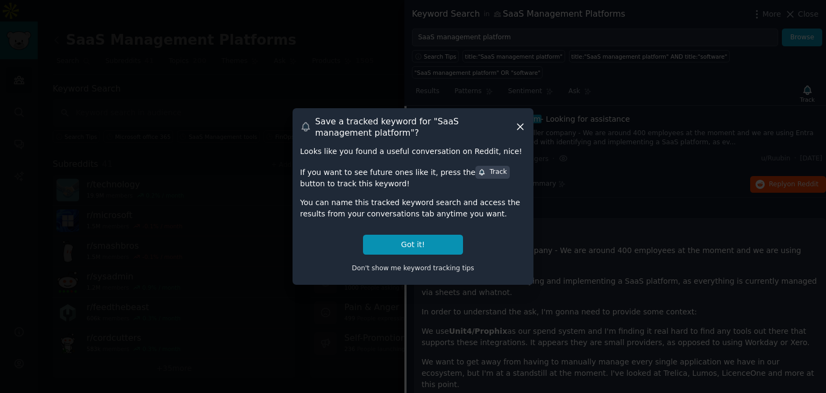
click at [521, 123] on icon at bounding box center [520, 126] width 11 height 11
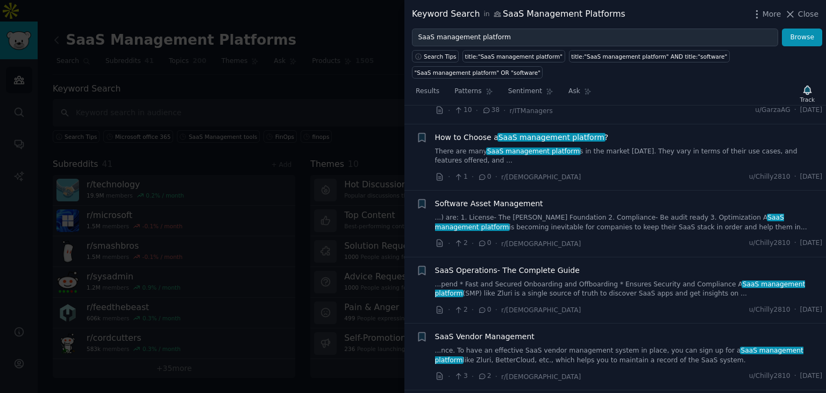
scroll to position [782, 0]
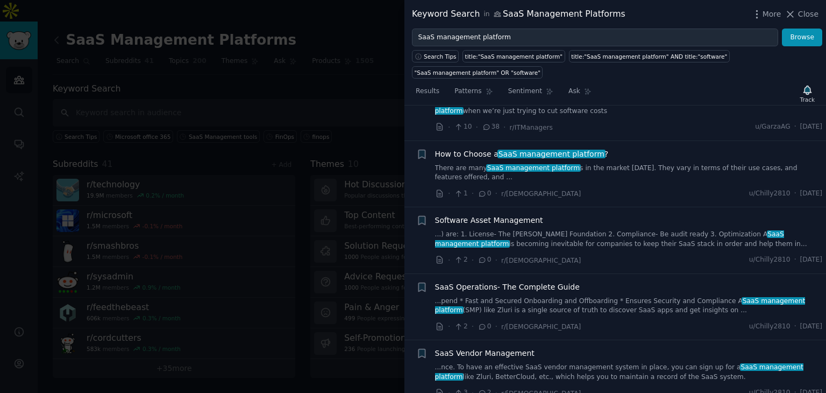
click at [516, 215] on span "Software Asset Management" at bounding box center [489, 220] width 108 height 11
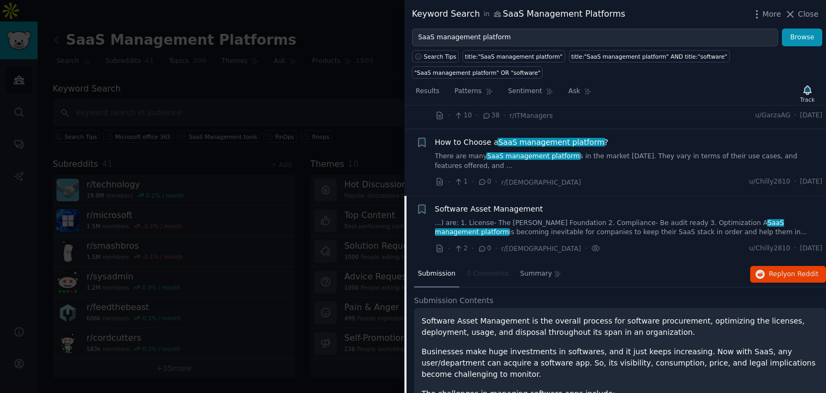
scroll to position [538, 0]
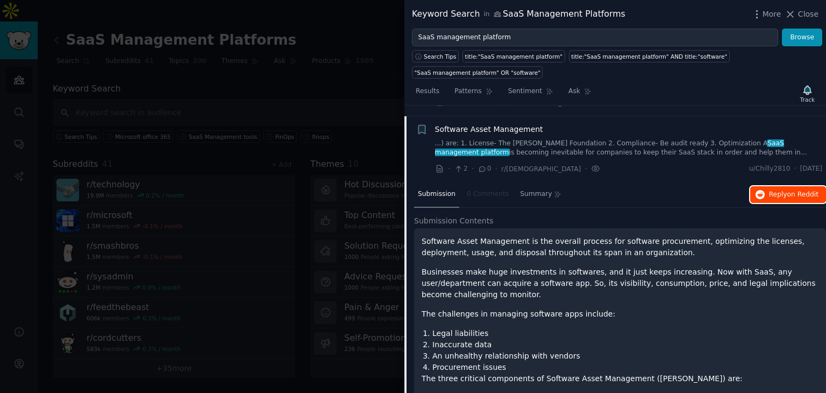
click at [798, 190] on span "on Reddit" at bounding box center [803, 194] width 31 height 8
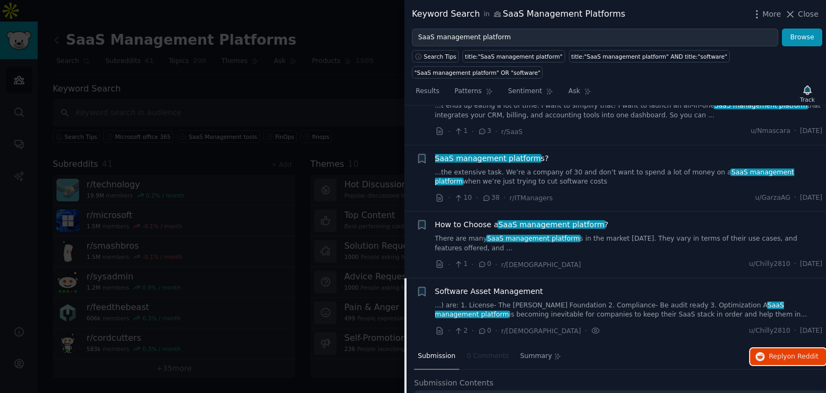
scroll to position [323, 0]
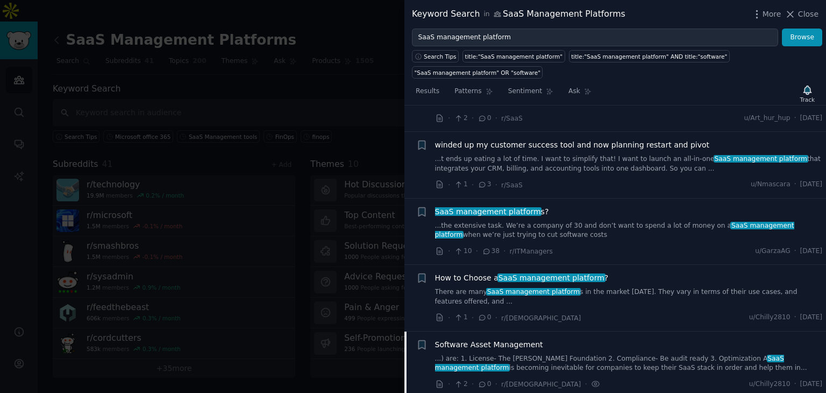
click at [503, 339] on span "Software Asset Management" at bounding box center [489, 344] width 108 height 11
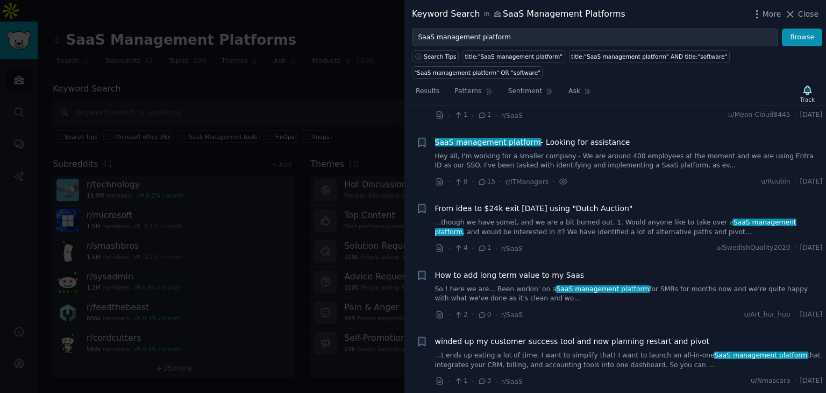
scroll to position [108, 0]
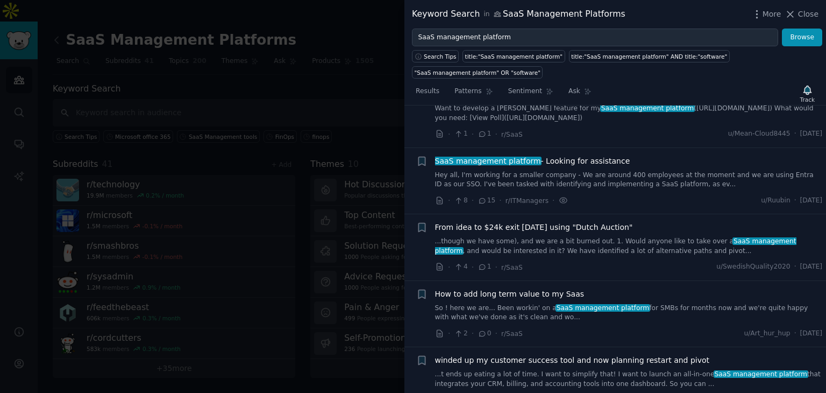
click at [572, 222] on span "From idea to $24k exit [DATE] using "Dutch Auction"" at bounding box center [534, 227] width 198 height 11
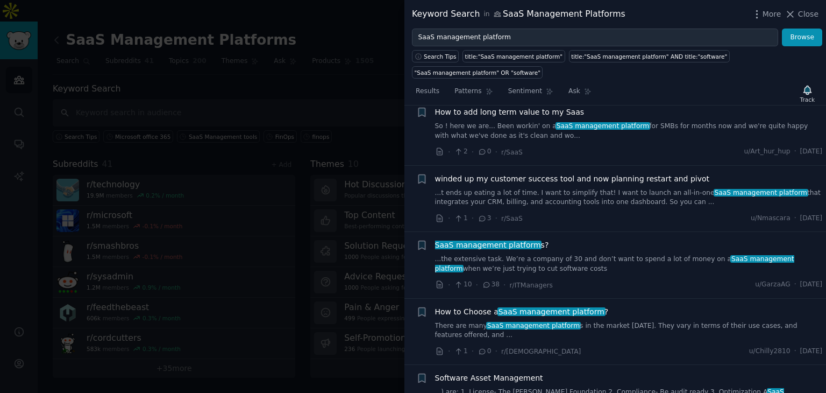
scroll to position [539, 0]
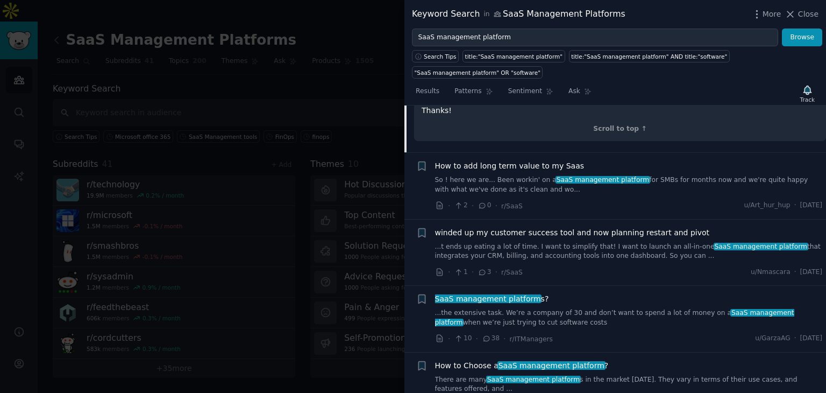
click at [538, 160] on span "How to add long term value to my Saas" at bounding box center [510, 165] width 150 height 11
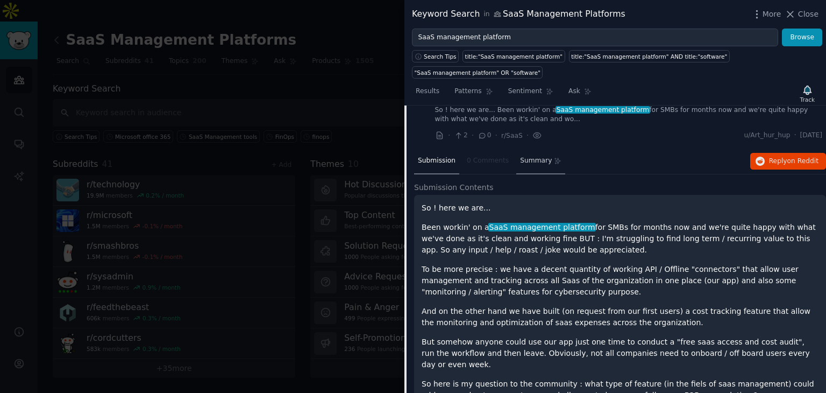
scroll to position [282, 0]
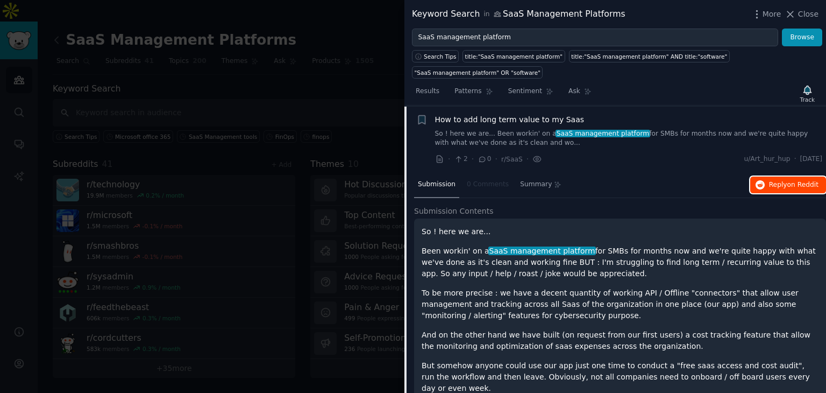
click at [775, 180] on span "Reply on Reddit" at bounding box center [794, 185] width 50 height 10
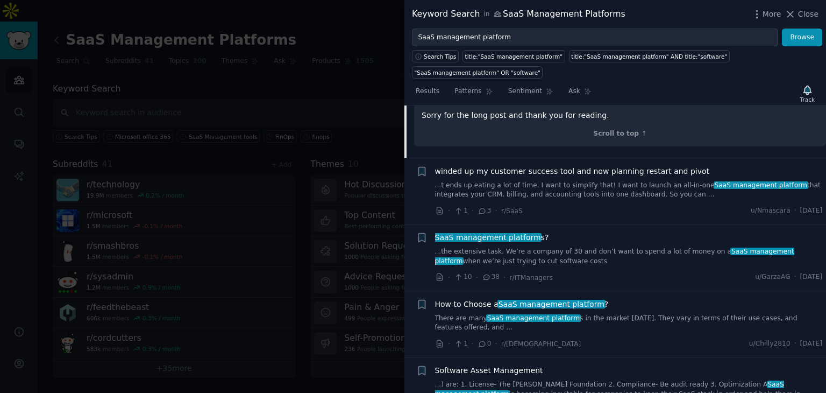
click at [564, 166] on span "winded up my customer success tool and now planning restart and pivot" at bounding box center [572, 171] width 275 height 11
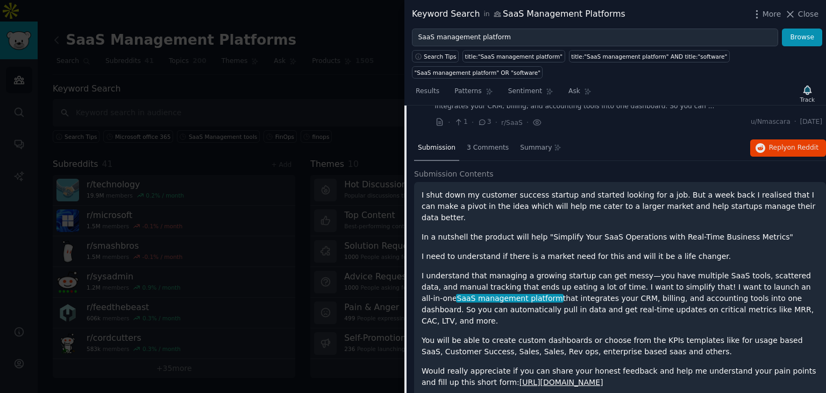
scroll to position [349, 0]
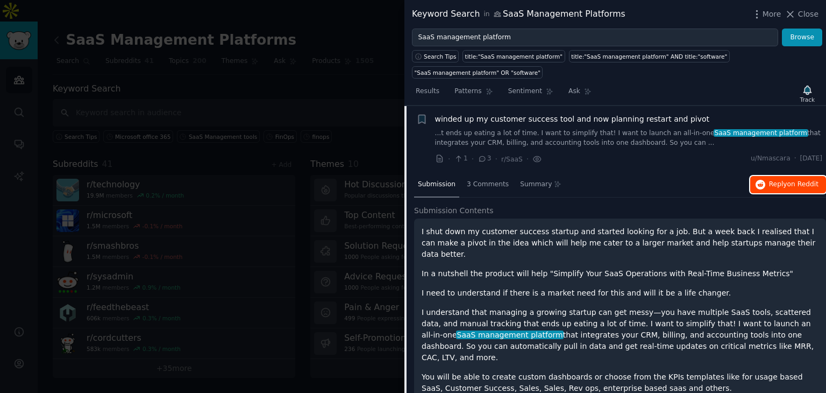
click at [768, 176] on button "Reply on Reddit" at bounding box center [789, 184] width 76 height 17
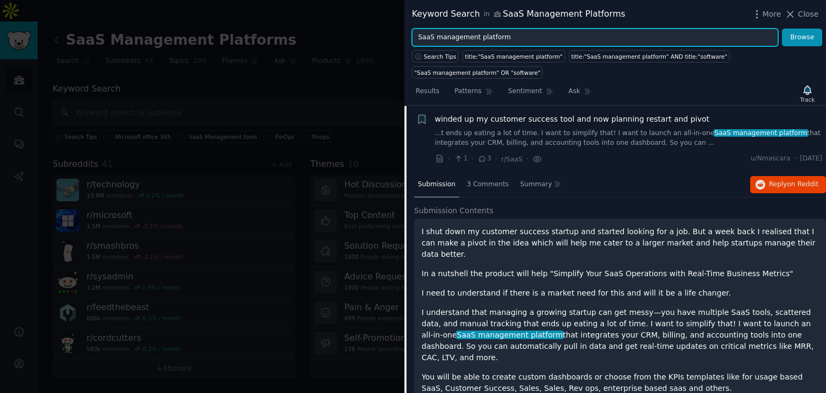
click at [548, 40] on input "SaaS management platform" at bounding box center [595, 38] width 366 height 18
type input "S"
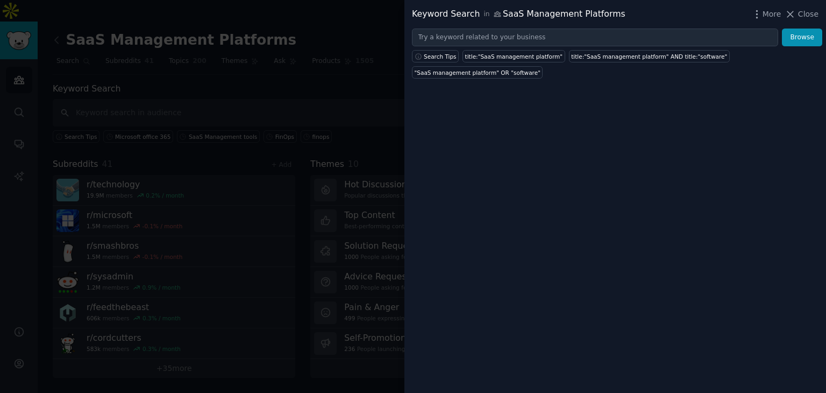
click at [281, 66] on div at bounding box center [413, 196] width 826 height 393
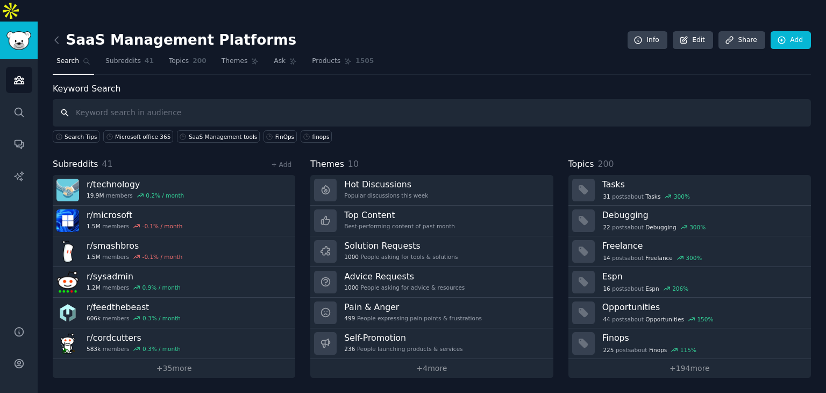
click at [215, 99] on input "text" at bounding box center [432, 112] width 759 height 27
click at [214, 99] on input "text" at bounding box center [432, 112] width 759 height 27
type input "C"
type input "SaaSOps"
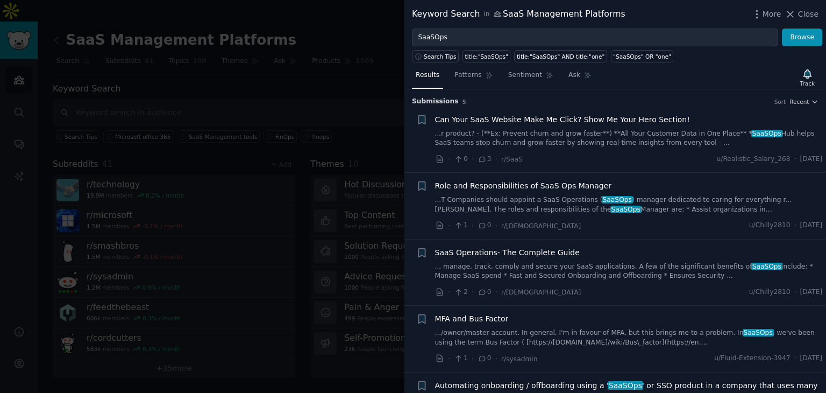
click at [531, 181] on span "Role and Responsibilities of SaaS Ops Manager" at bounding box center [523, 185] width 177 height 11
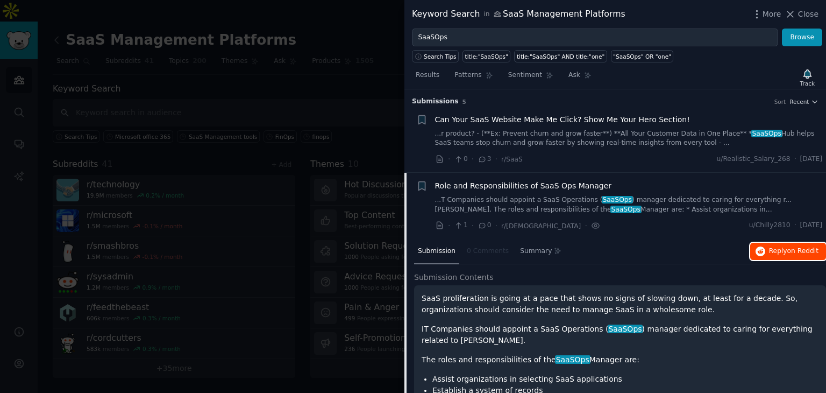
click at [796, 251] on span "on Reddit" at bounding box center [803, 251] width 31 height 8
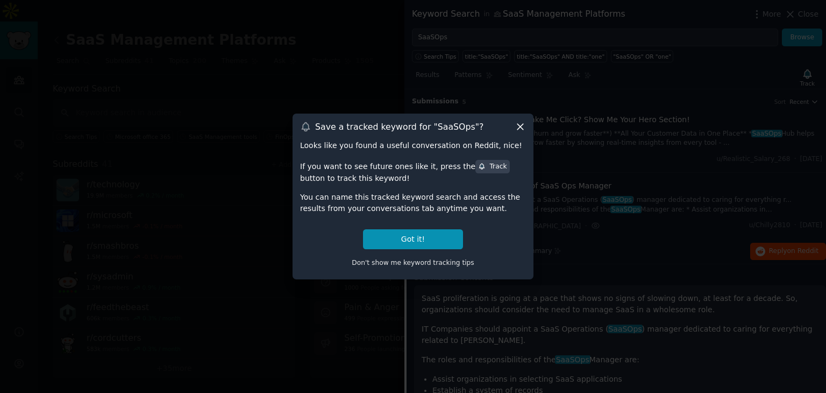
click at [523, 126] on icon at bounding box center [520, 126] width 11 height 11
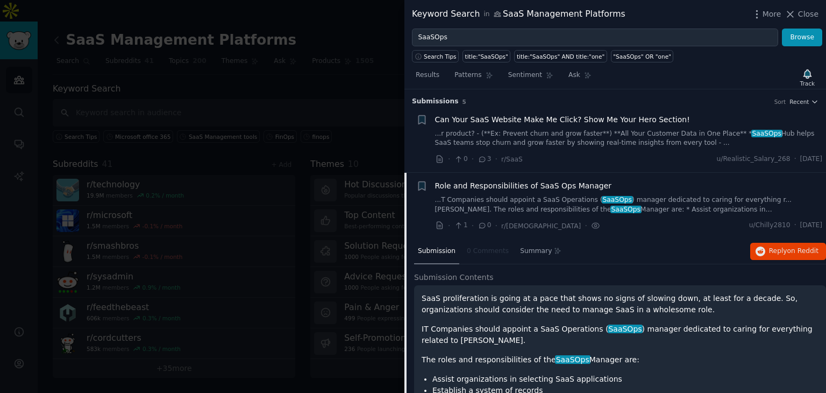
click at [593, 117] on span "Can Your SaaS Website Make Me Click? Show Me Your Hero Section!" at bounding box center [562, 119] width 255 height 11
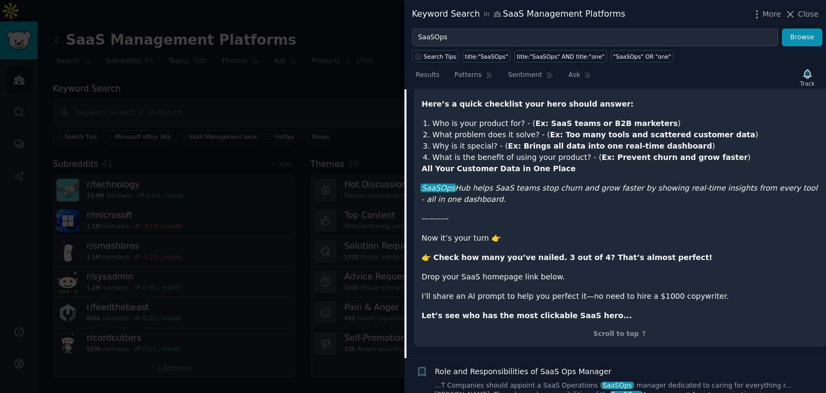
scroll to position [232, 0]
click at [237, 72] on div at bounding box center [413, 196] width 826 height 393
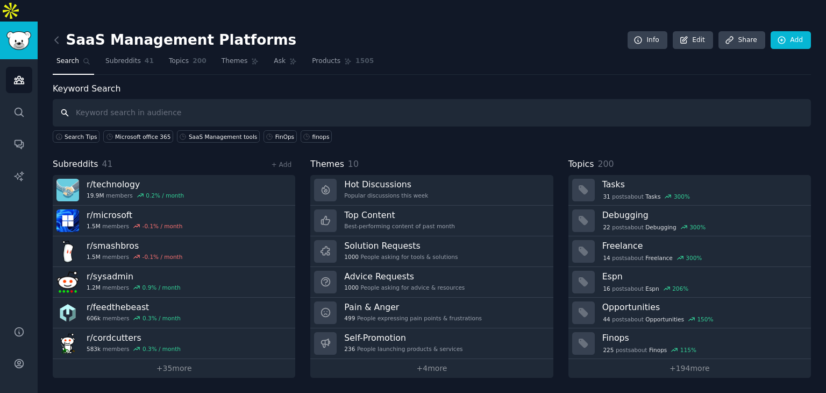
click at [204, 99] on input "text" at bounding box center [432, 112] width 759 height 27
